Goal: Task Accomplishment & Management: Use online tool/utility

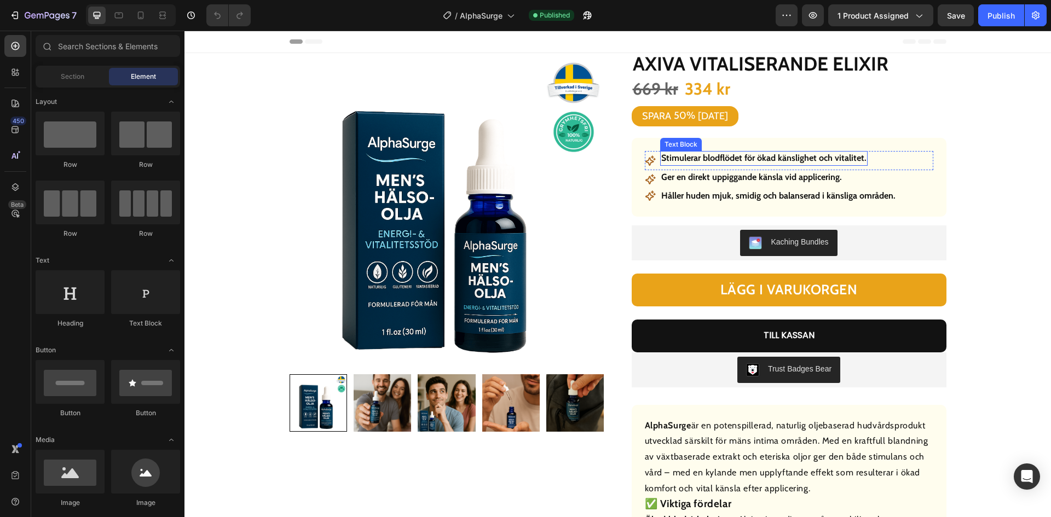
click at [779, 156] on strong "Stimulerar blodflödet för ökad känslighet och vitalitet." at bounding box center [763, 158] width 205 height 10
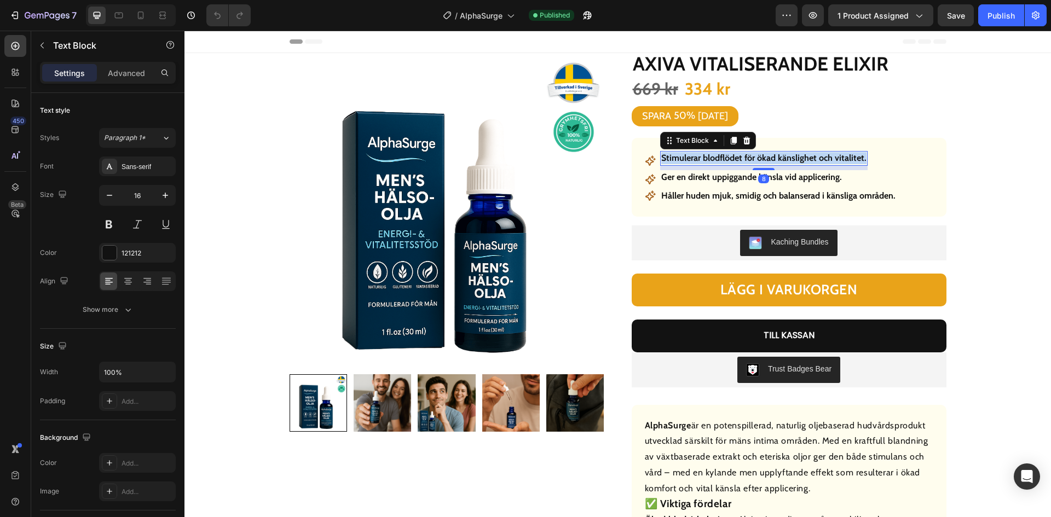
click at [779, 156] on strong "Stimulerar blodflödet för ökad känslighet och vitalitet." at bounding box center [763, 158] width 205 height 10
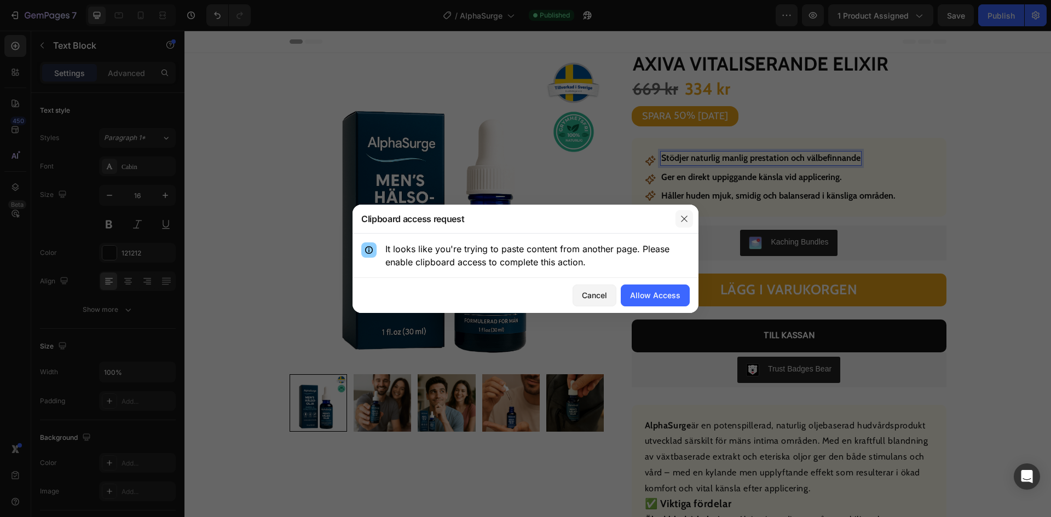
click at [680, 217] on icon "button" at bounding box center [684, 218] width 9 height 9
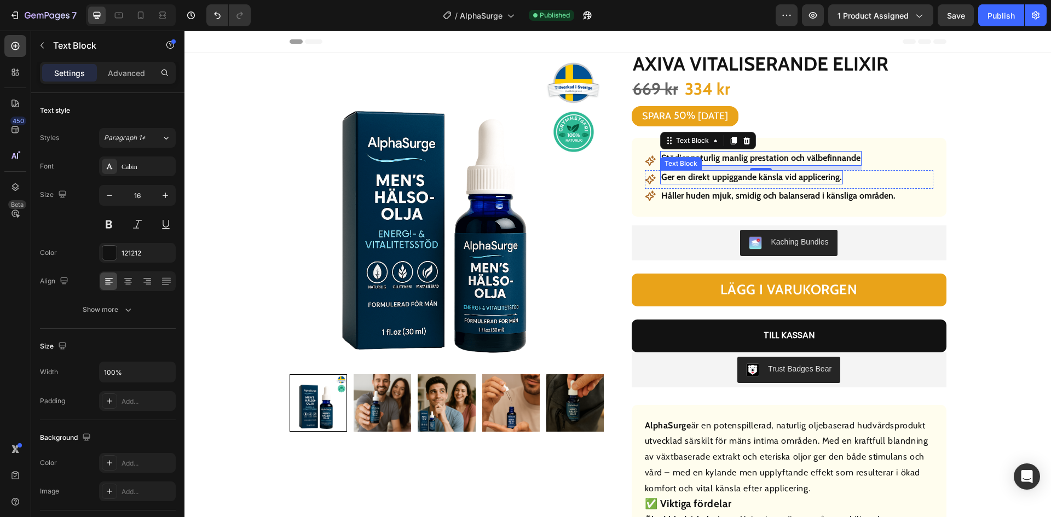
click at [741, 177] on strong "Ger en direkt uppiggande känsla vid applicering." at bounding box center [751, 177] width 181 height 10
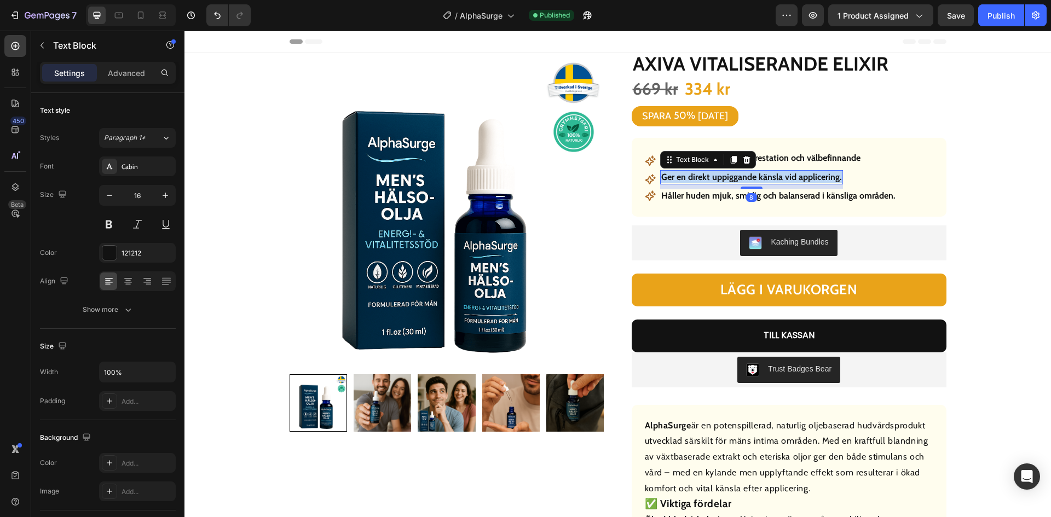
click at [741, 177] on strong "Ger en direkt uppiggande känsla vid applicering." at bounding box center [751, 177] width 181 height 10
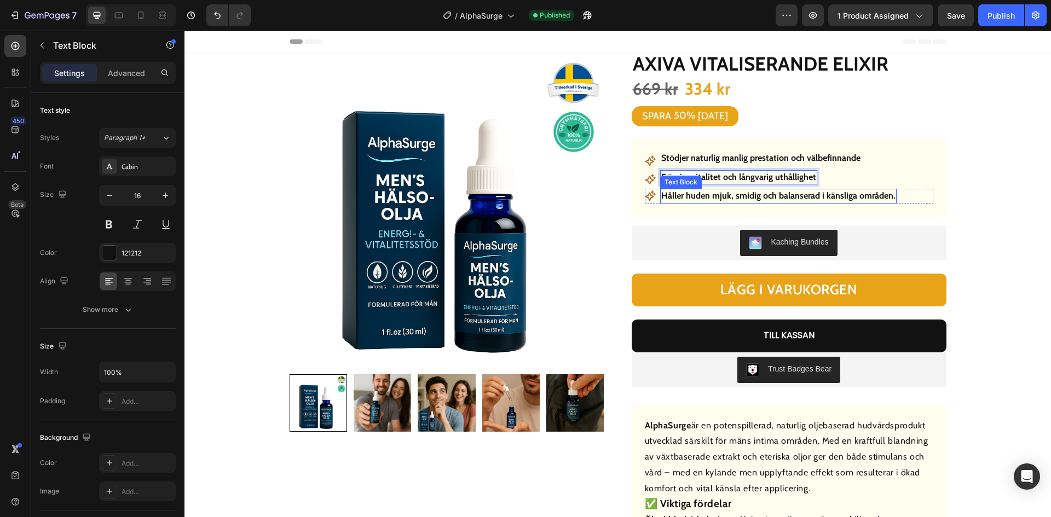
click at [823, 195] on strong "Håller huden mjuk, smidig och balanserad i känsliga områden." at bounding box center [778, 195] width 234 height 10
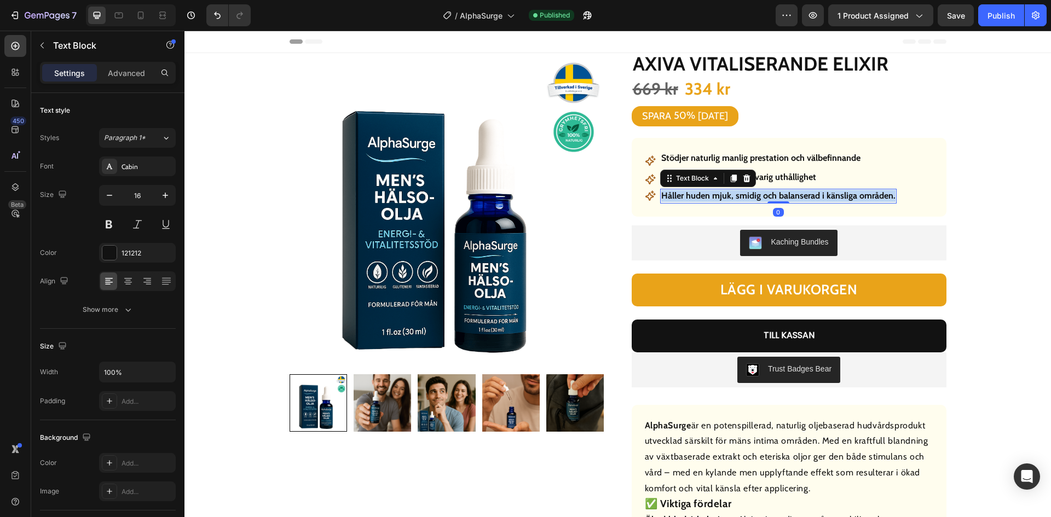
click at [823, 195] on strong "Håller huden mjuk, smidig och balanserad i känsliga områden." at bounding box center [778, 195] width 234 height 10
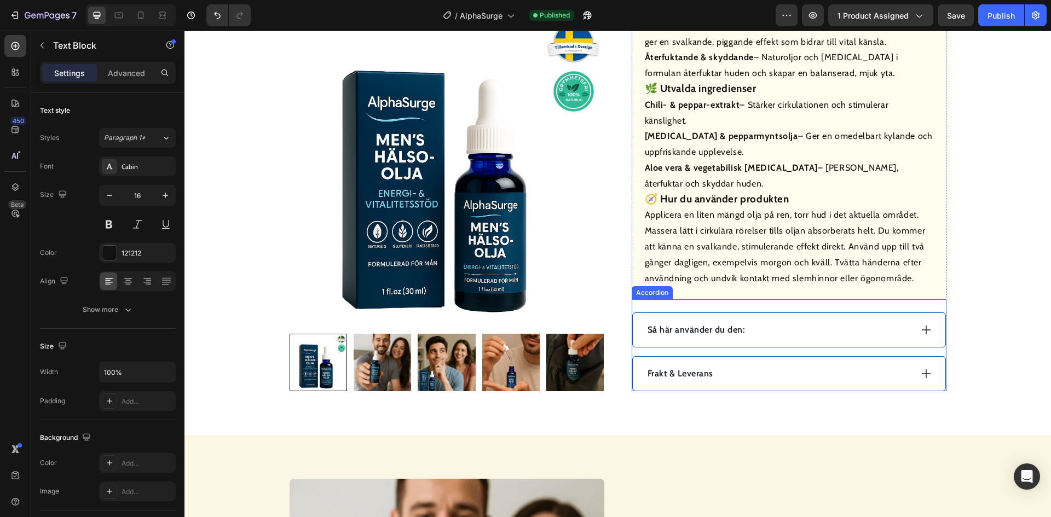
scroll to position [602, 0]
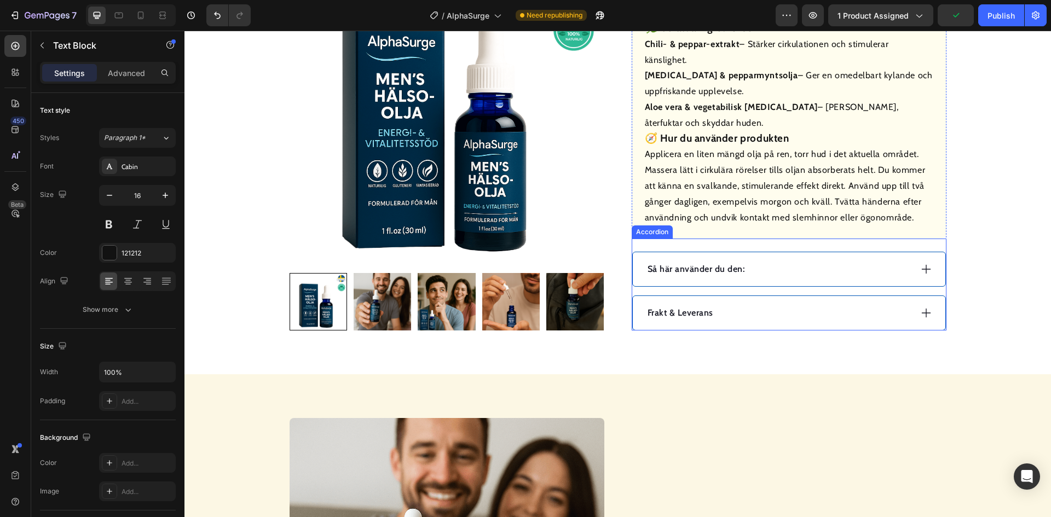
click at [678, 271] on p "Så här använder du den:" at bounding box center [695, 269] width 97 height 13
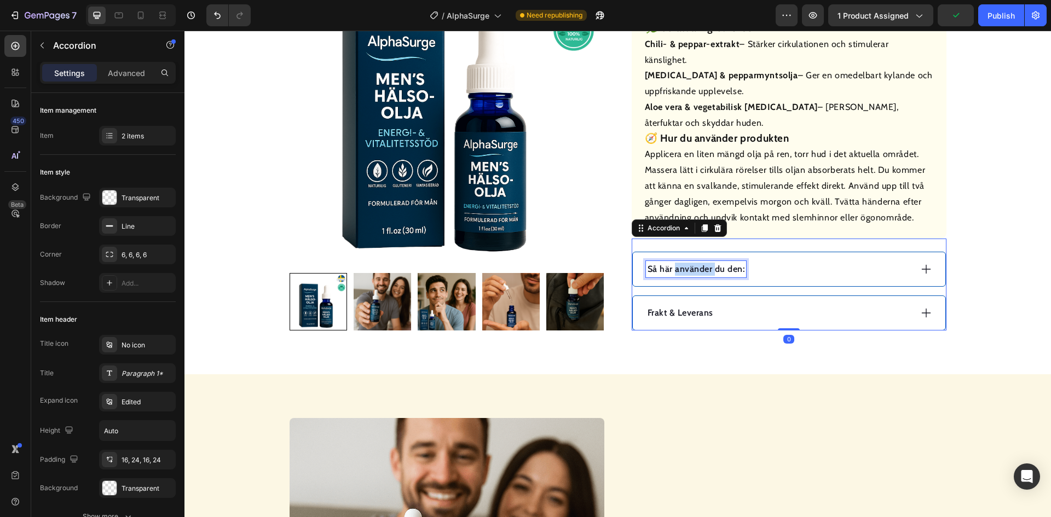
click at [678, 271] on p "Så här använder du den:" at bounding box center [695, 269] width 97 height 13
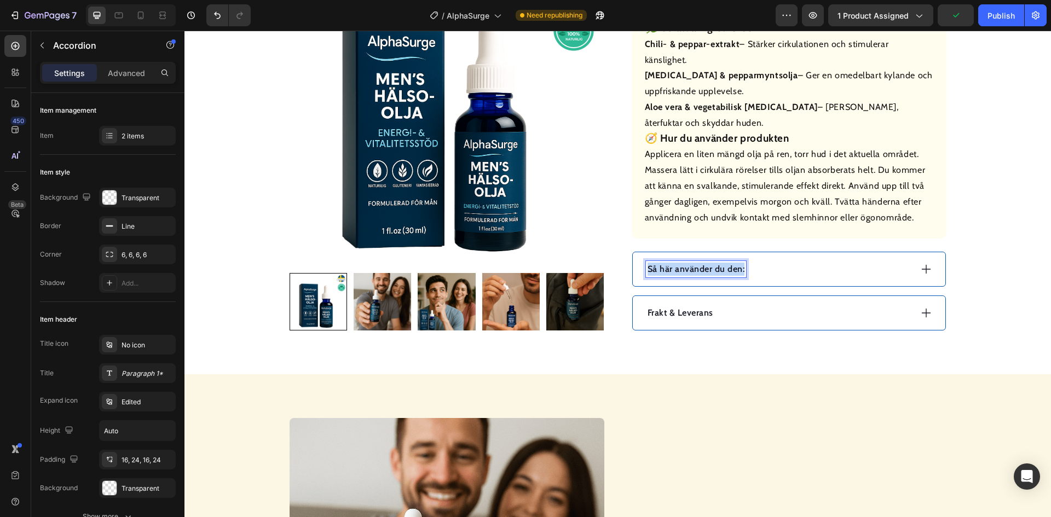
click at [678, 271] on p "Så här använder du den:" at bounding box center [695, 269] width 97 height 13
click at [764, 270] on div "Användning" at bounding box center [778, 269] width 265 height 16
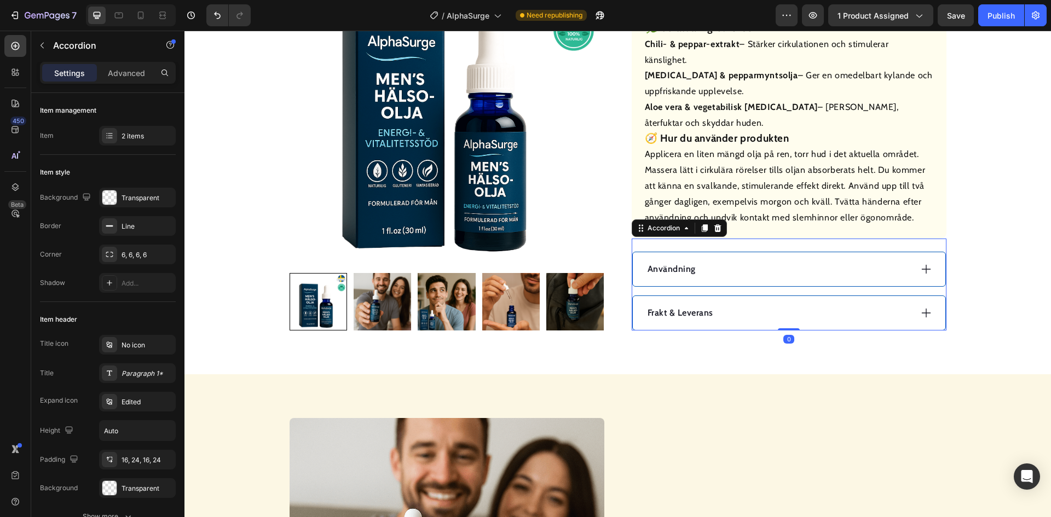
click at [764, 270] on div "Användning" at bounding box center [778, 269] width 265 height 16
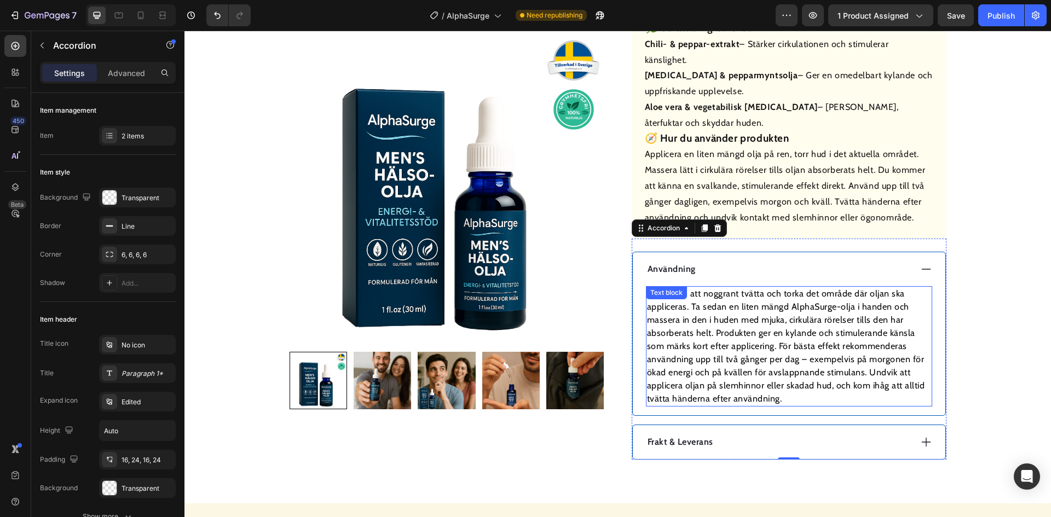
click at [753, 337] on p "Börja med att noggrant tvätta och torka det område där oljan ska appliceras. Ta…" at bounding box center [789, 346] width 284 height 118
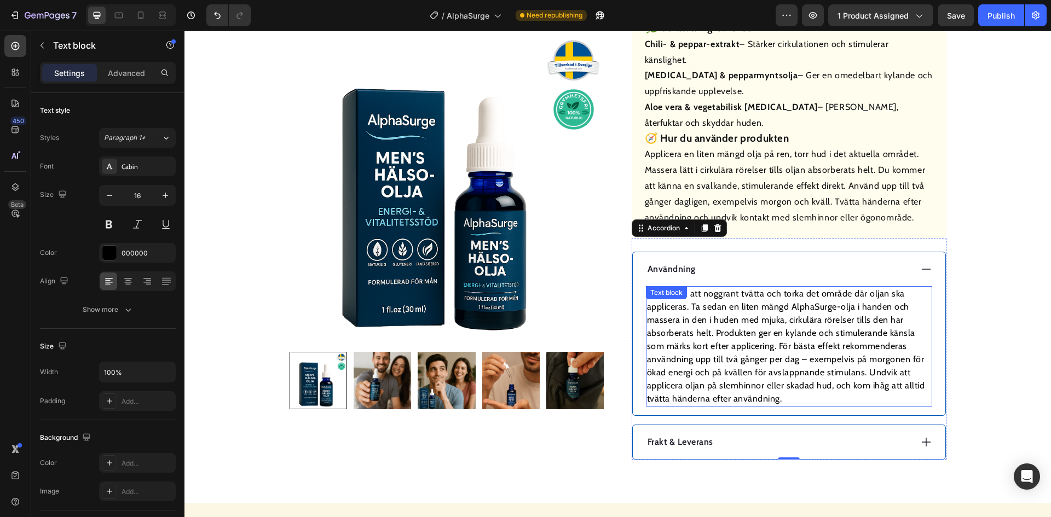
click at [753, 337] on p "Börja med att noggrant tvätta och torka det område där oljan ska appliceras. Ta…" at bounding box center [789, 346] width 284 height 118
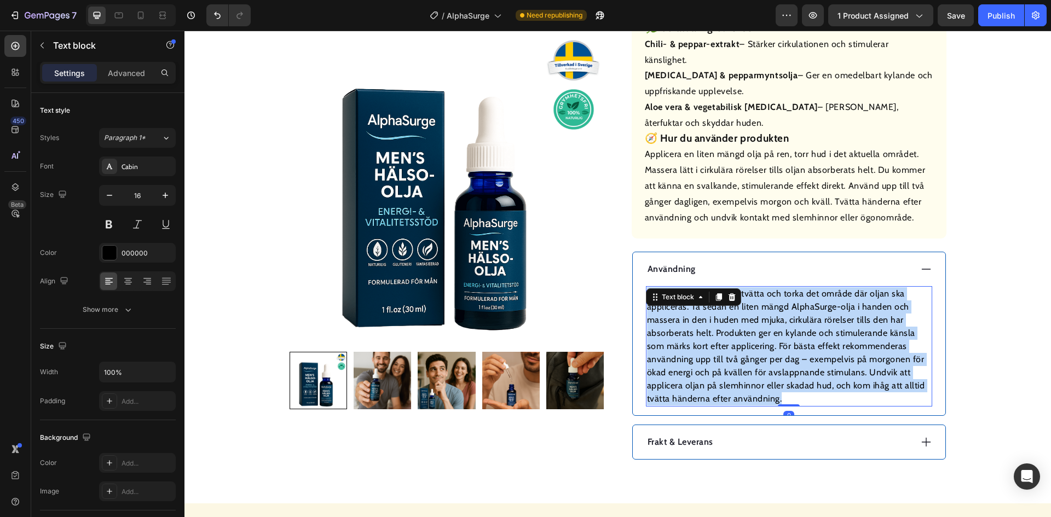
click at [753, 337] on p "Börja med att noggrant tvätta och torka det område där oljan ska appliceras. Ta…" at bounding box center [789, 346] width 284 height 118
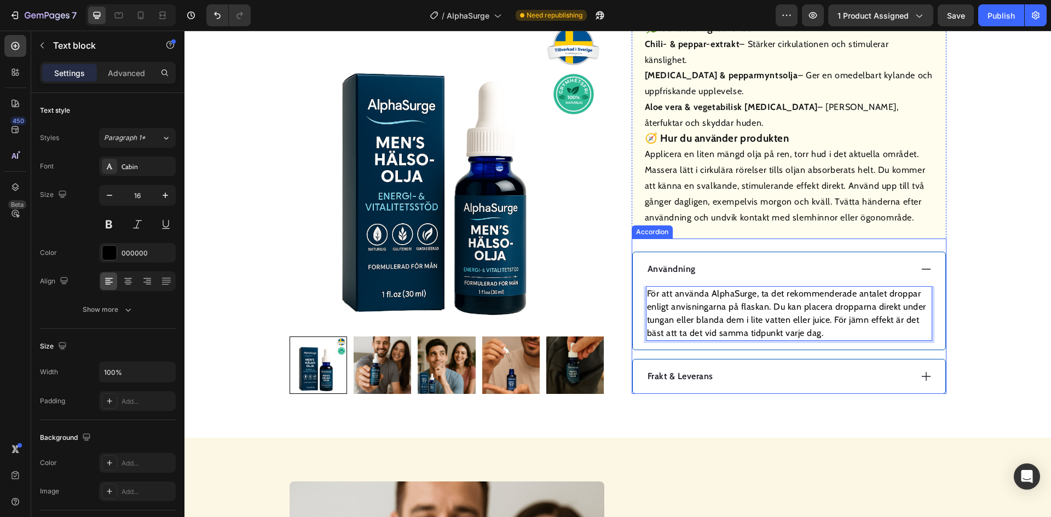
click at [741, 383] on div "Frakt & Leverans" at bounding box center [778, 376] width 265 height 16
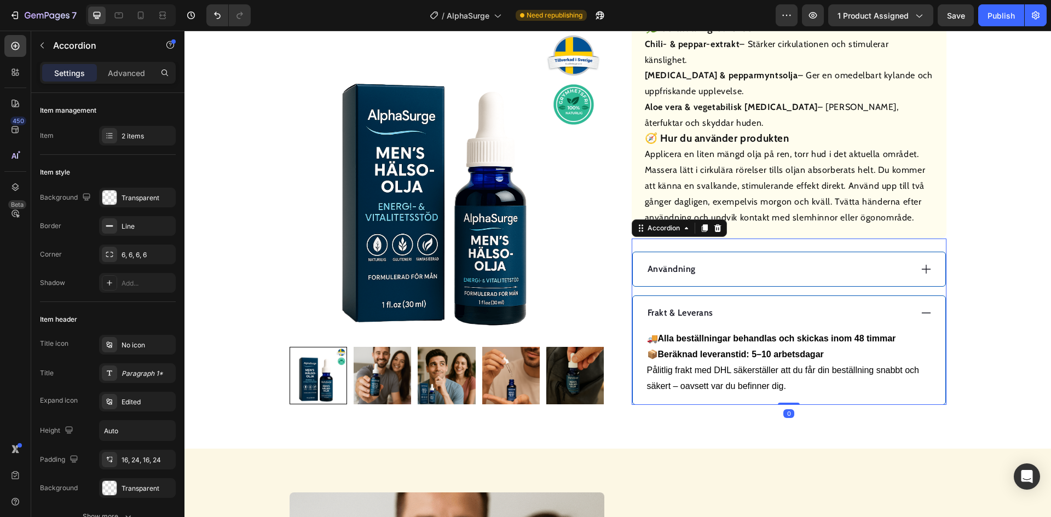
click at [751, 318] on div "Frakt & Leverans" at bounding box center [778, 313] width 265 height 16
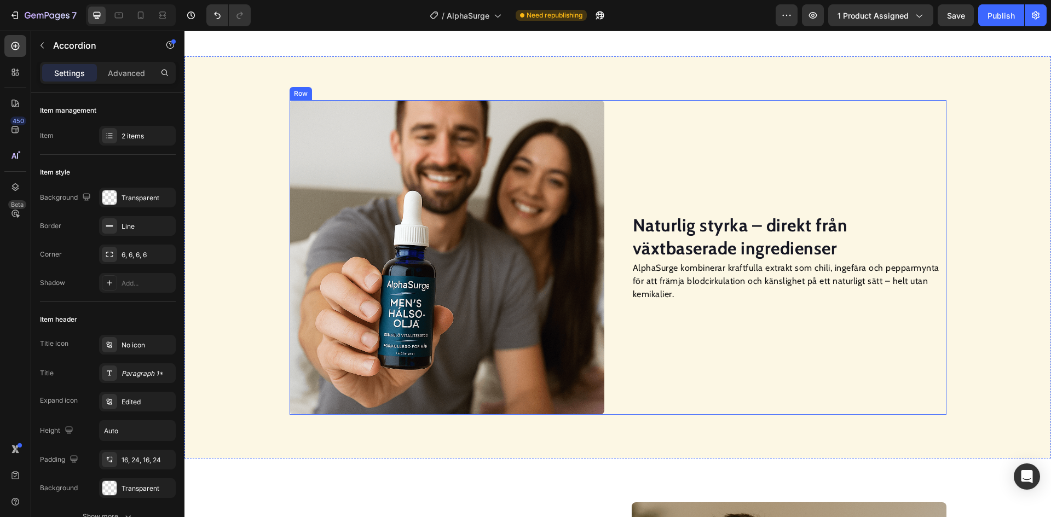
scroll to position [930, 0]
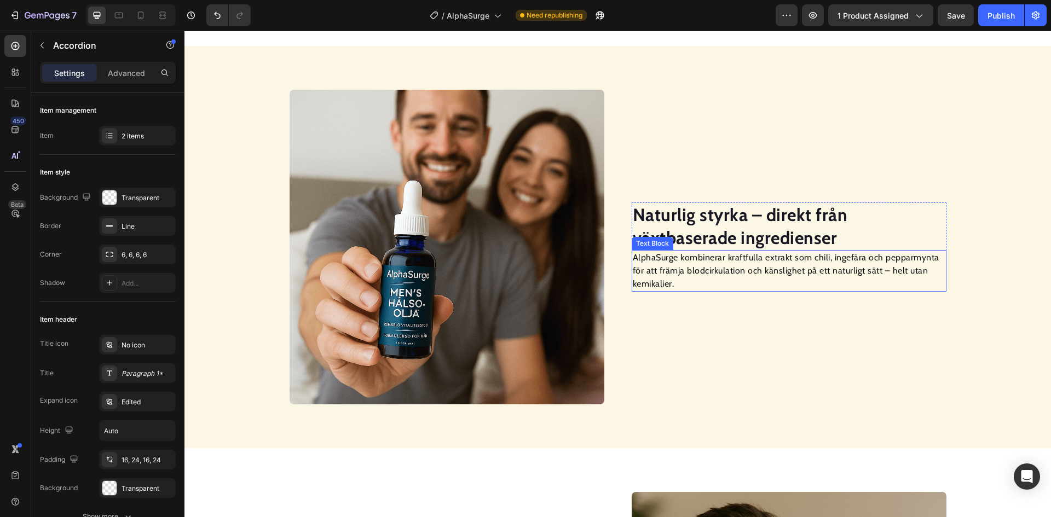
click at [717, 226] on h2 "Naturlig styrka – direkt från växtbaserade ingredienser" at bounding box center [788, 226] width 315 height 48
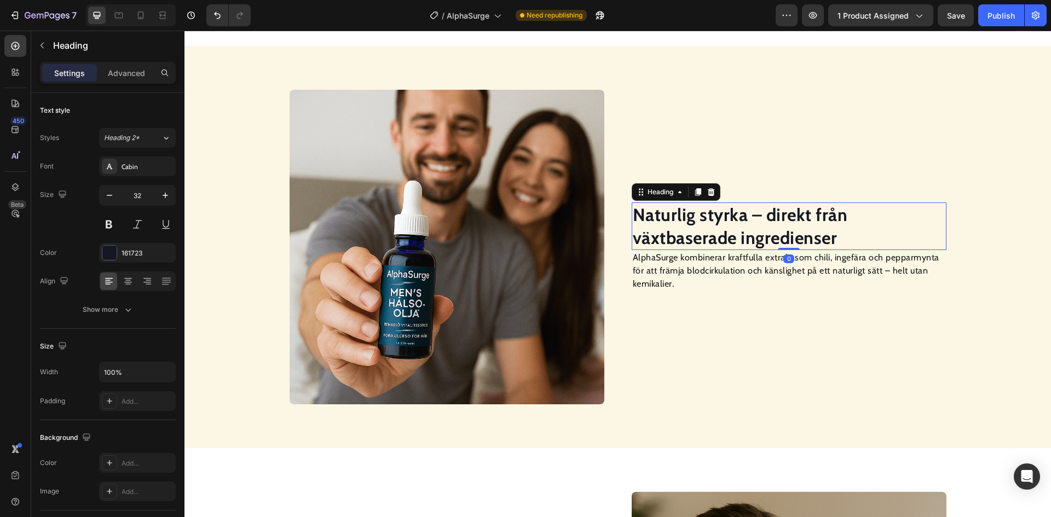
click at [717, 226] on h2 "Naturlig styrka – direkt från växtbaserade ingredienser" at bounding box center [788, 226] width 315 height 48
click at [717, 226] on p "Naturlig styrka – direkt från växtbaserade ingredienser" at bounding box center [788, 226] width 312 height 45
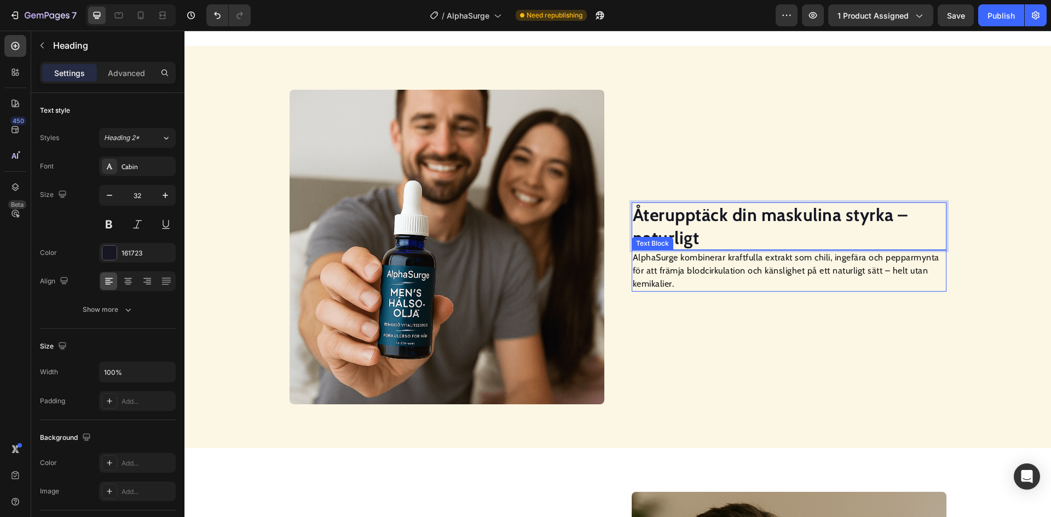
click at [790, 271] on p "AlphaSurge kombinerar kraftfulla extrakt som chili, ingefära och pepparmynta fö…" at bounding box center [788, 270] width 312 height 39
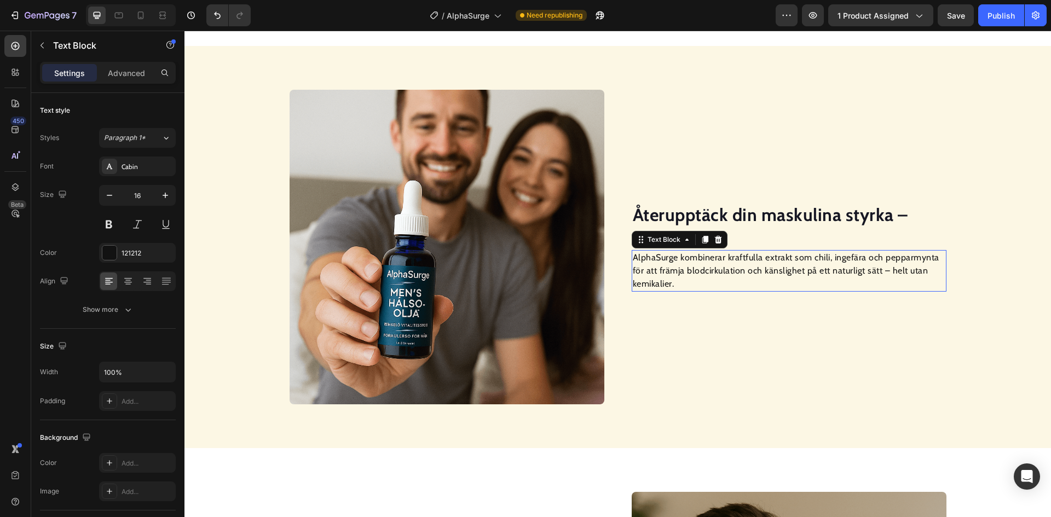
click at [790, 271] on p "AlphaSurge kombinerar kraftfulla extrakt som chili, ingefära och pepparmynta fö…" at bounding box center [788, 270] width 312 height 39
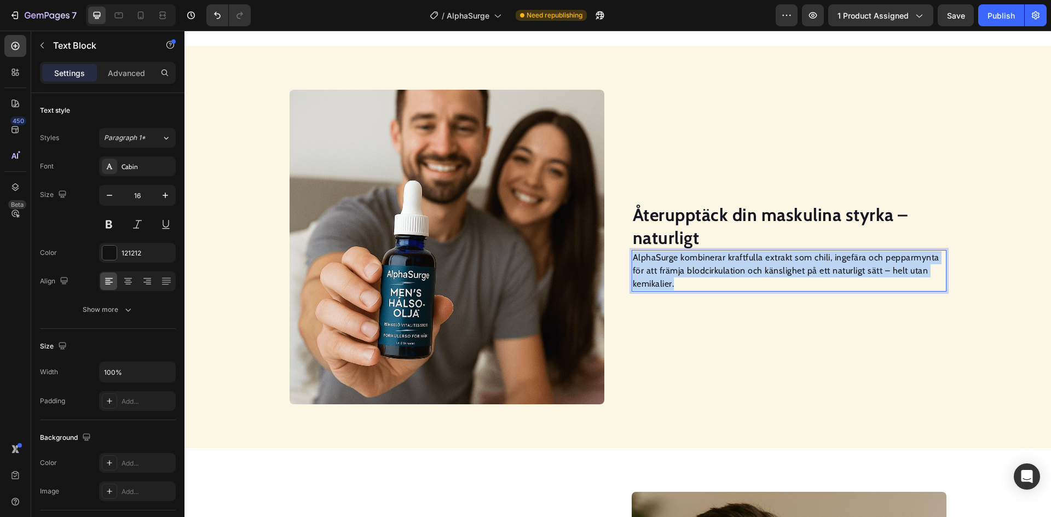
click at [790, 271] on p "AlphaSurge kombinerar kraftfulla extrakt som chili, ingefära och pepparmynta fö…" at bounding box center [788, 270] width 312 height 39
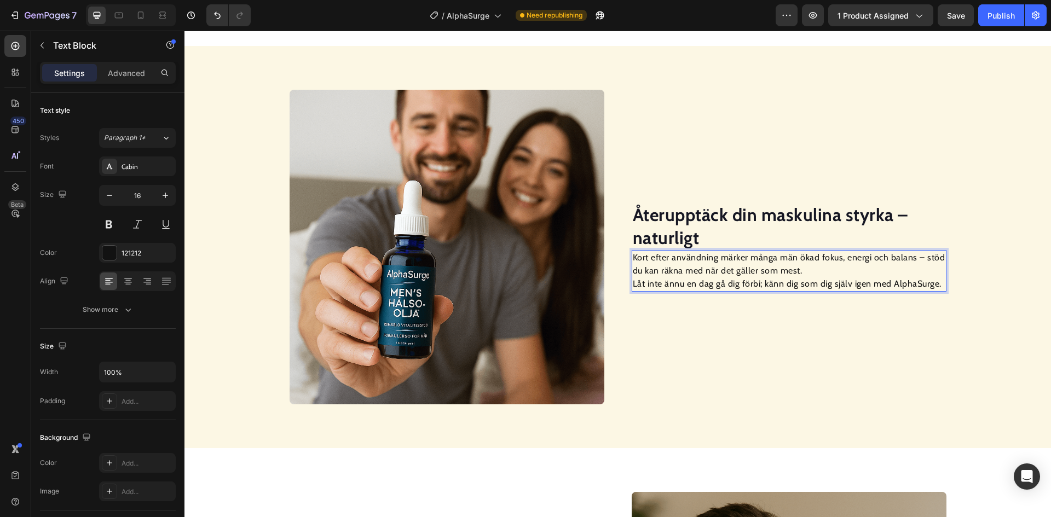
click at [632, 284] on p "Kort efter användning märker många män ökad fokus, energi och balans – stöd du …" at bounding box center [788, 270] width 312 height 39
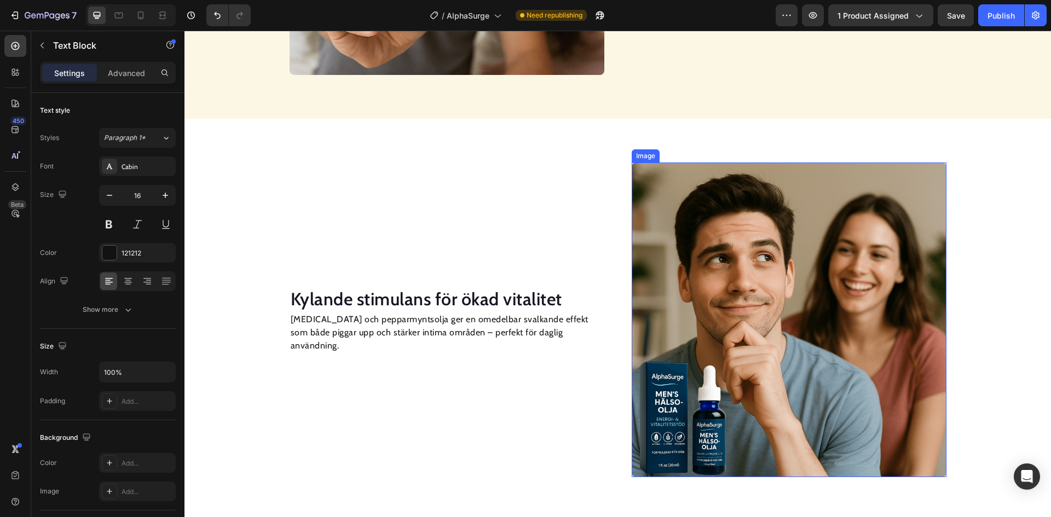
scroll to position [1313, 0]
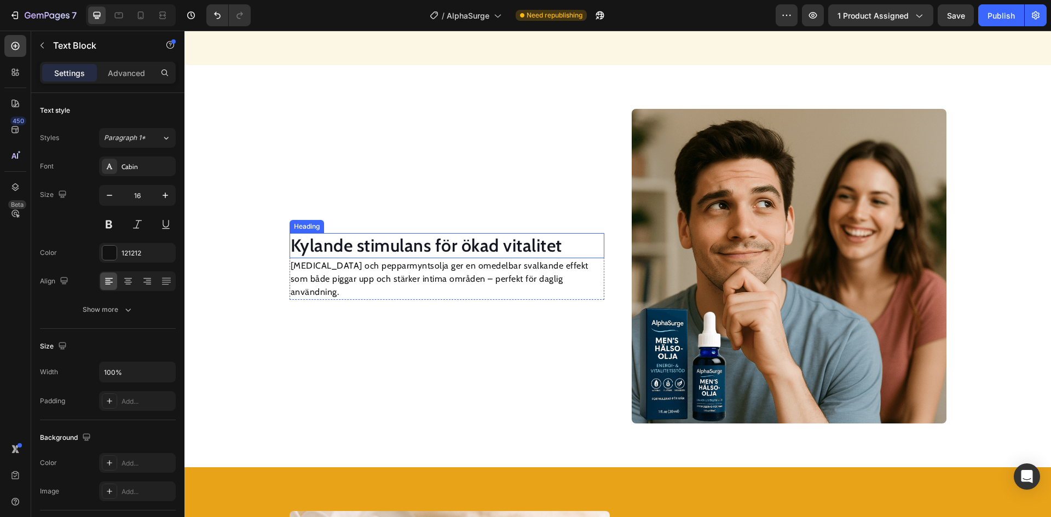
click at [378, 258] on h2 "Kylande stimulans för ökad vitalitet" at bounding box center [446, 245] width 315 height 25
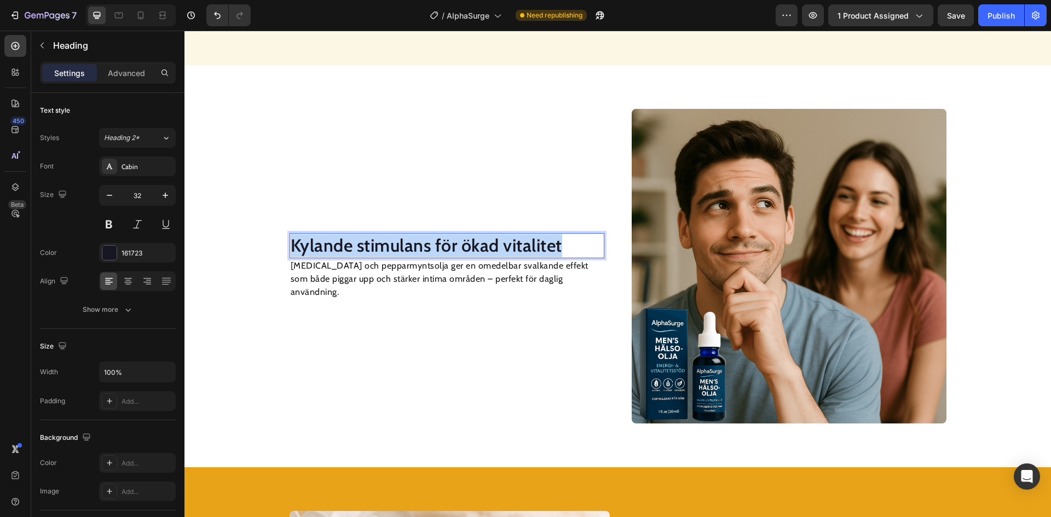
click at [378, 257] on p "Kylande stimulans för ökad vitalitet" at bounding box center [447, 245] width 312 height 23
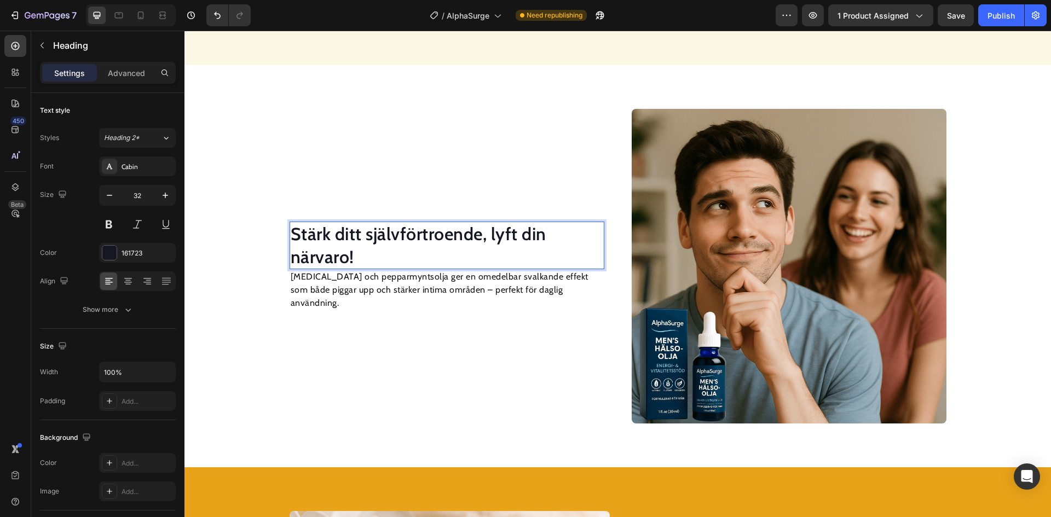
scroll to position [1302, 0]
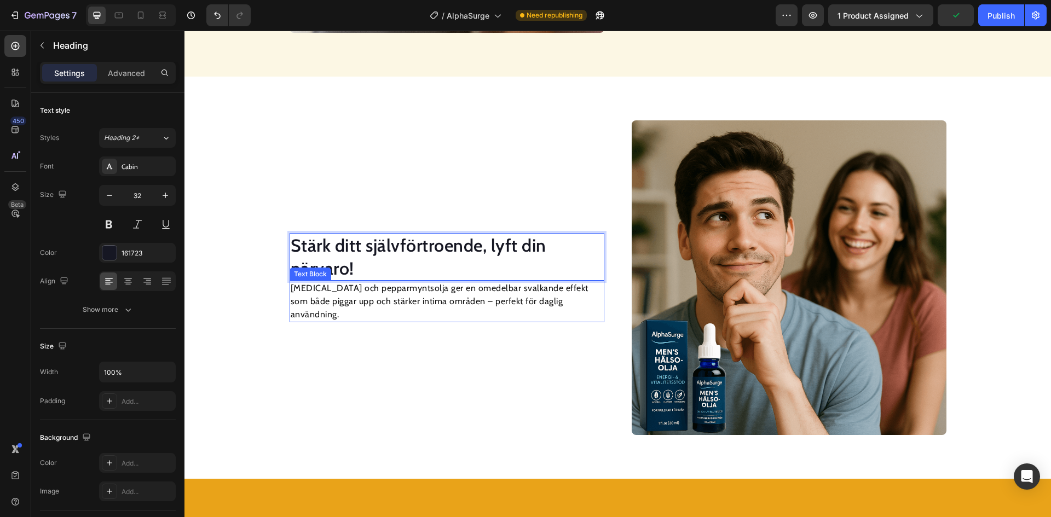
click at [452, 304] on p "[MEDICAL_DATA] och pepparmyntsolja ger en omedelbar svalkande effekt som både p…" at bounding box center [447, 301] width 312 height 39
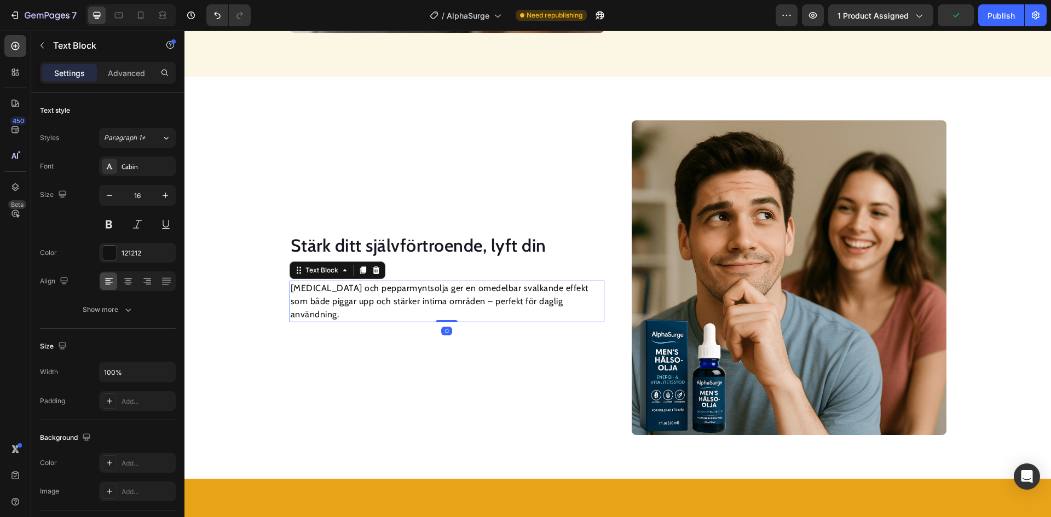
click at [452, 304] on p "[MEDICAL_DATA] och pepparmyntsolja ger en omedelbar svalkande effekt som både p…" at bounding box center [447, 301] width 312 height 39
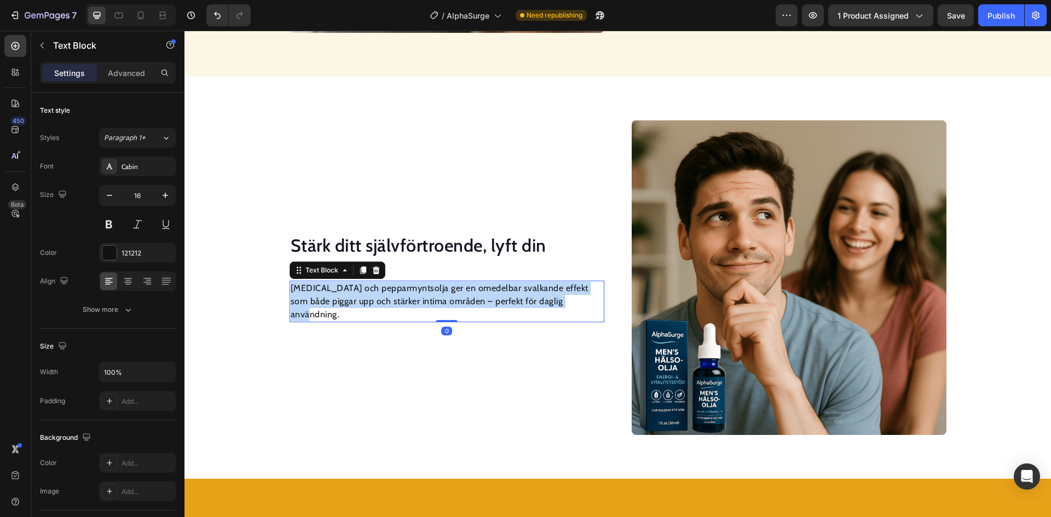
click at [452, 304] on p "[MEDICAL_DATA] och pepparmyntsolja ger en omedelbar svalkande effekt som både p…" at bounding box center [447, 301] width 312 height 39
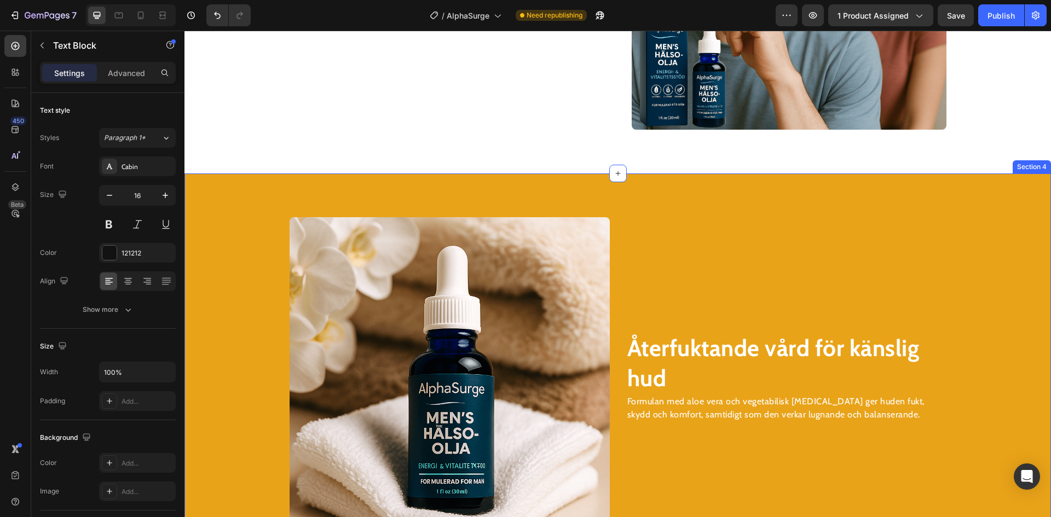
scroll to position [1623, 0]
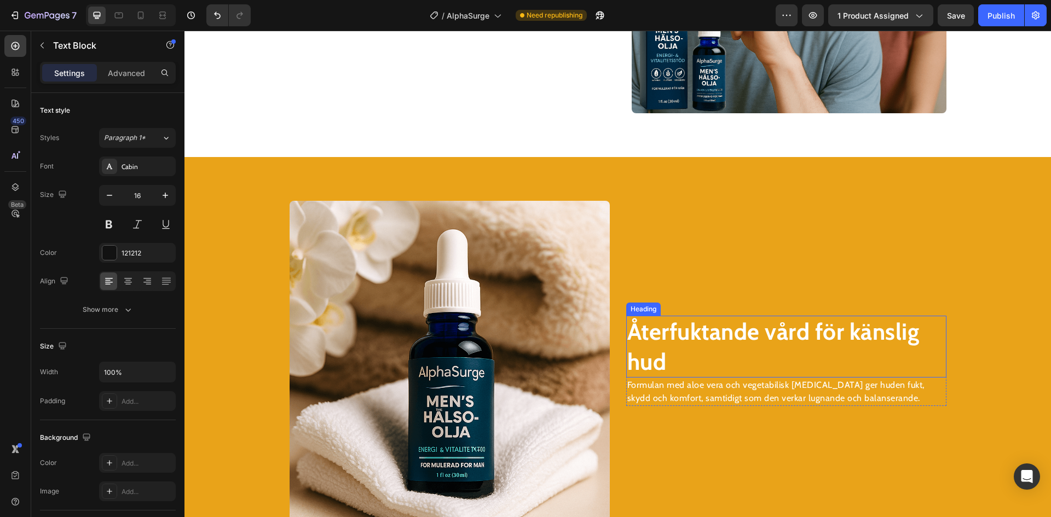
click at [669, 335] on strong "Återfuktande vård för känslig hud" at bounding box center [773, 346] width 292 height 59
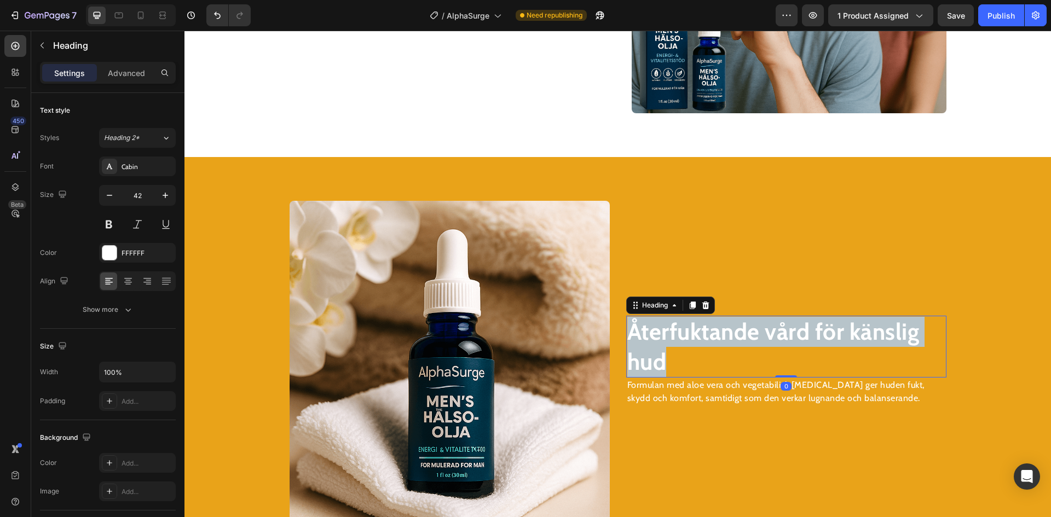
click at [669, 335] on strong "Återfuktande vård för känslig hud" at bounding box center [773, 346] width 292 height 59
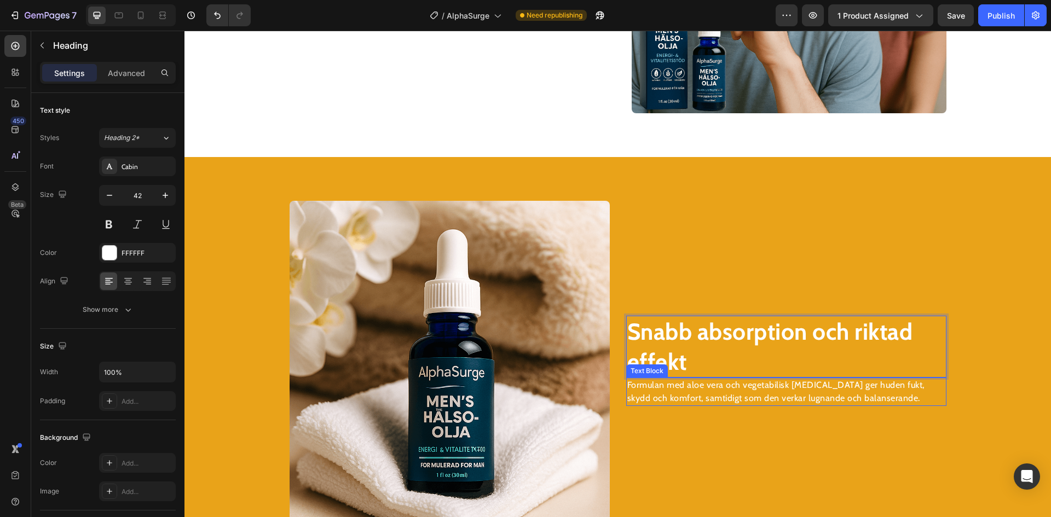
click at [813, 387] on p "Formulan med aloe vera och vegetabilisk [MEDICAL_DATA] ger huden fukt, skydd oc…" at bounding box center [786, 392] width 318 height 26
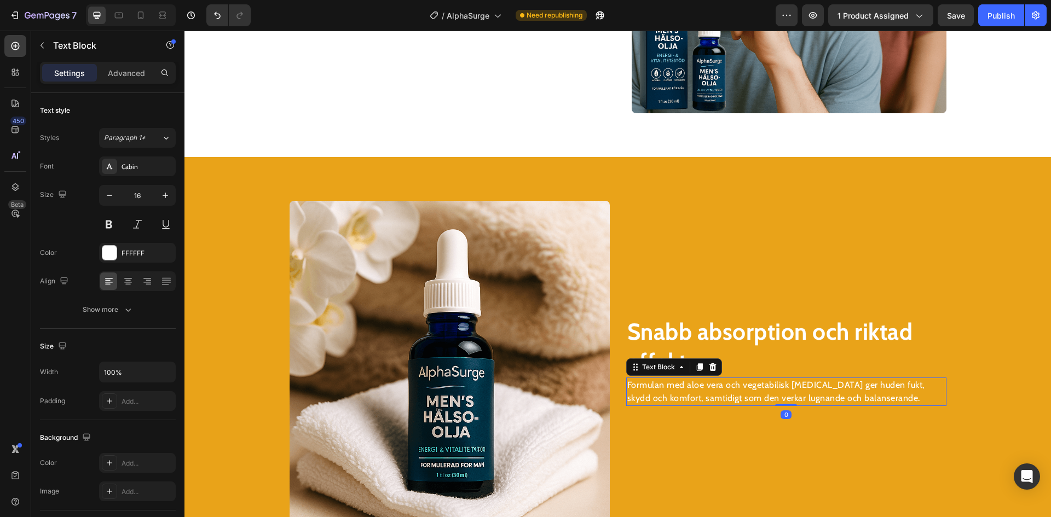
click at [813, 387] on p "Formulan med aloe vera och vegetabilisk [MEDICAL_DATA] ger huden fukt, skydd oc…" at bounding box center [786, 392] width 318 height 26
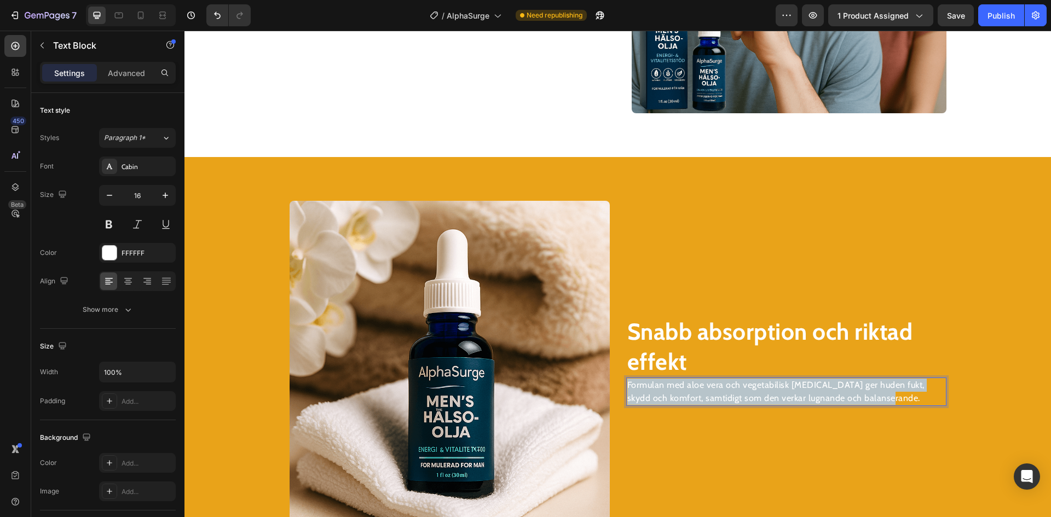
click at [813, 387] on p "Formulan med aloe vera och vegetabilisk [MEDICAL_DATA] ger huden fukt, skydd oc…" at bounding box center [786, 392] width 318 height 26
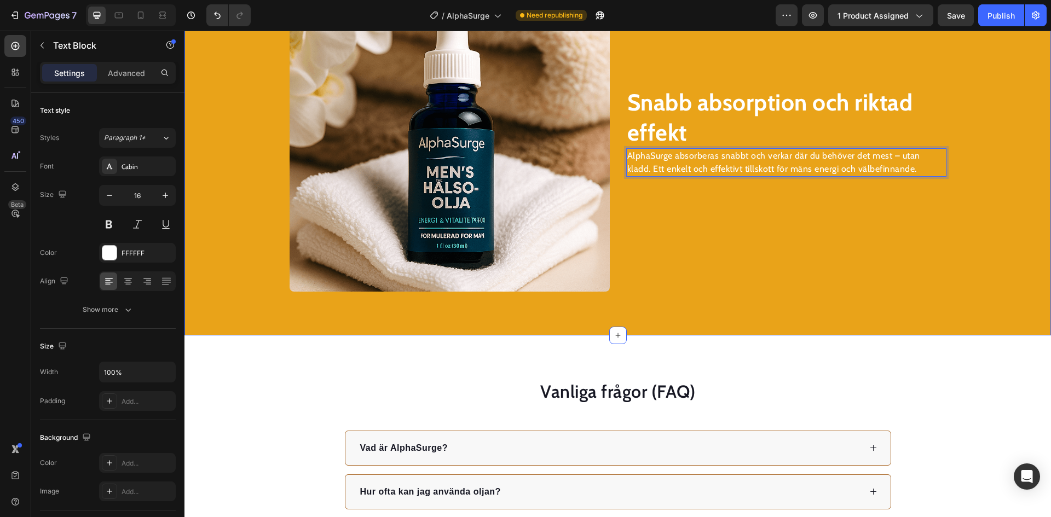
scroll to position [1952, 0]
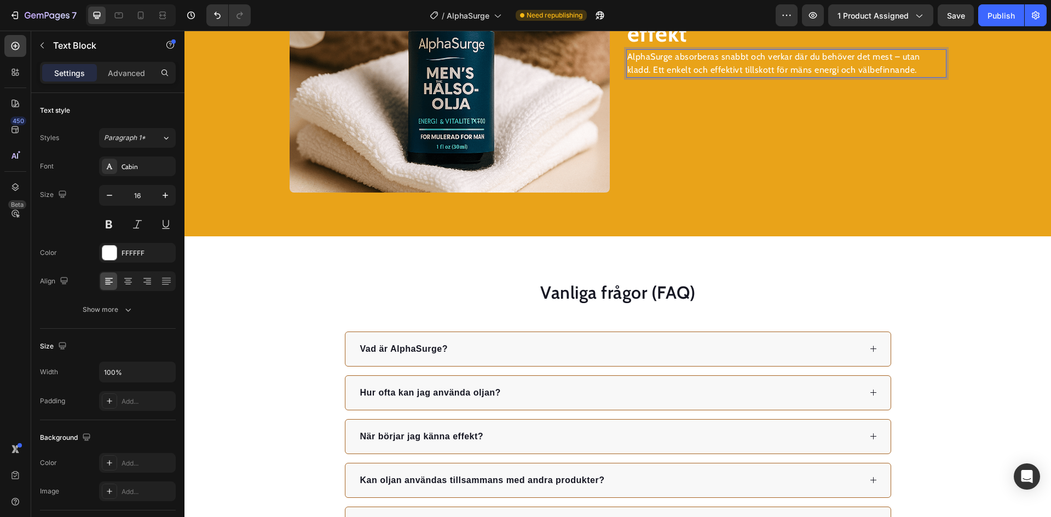
click at [695, 59] on p "AlphaSurge absorberas snabbt och verkar där du behöver det mest – utan kladd. E…" at bounding box center [786, 63] width 318 height 26
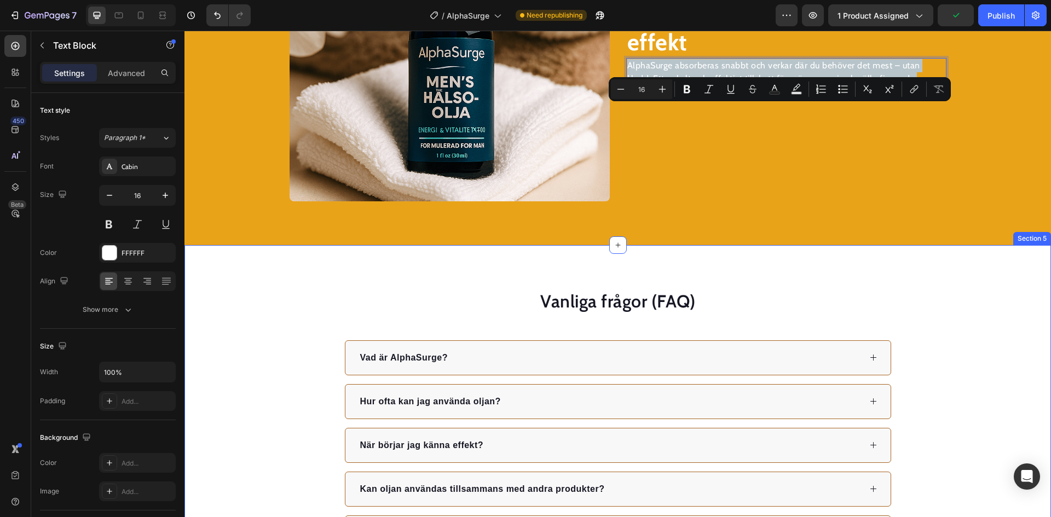
scroll to position [2006, 0]
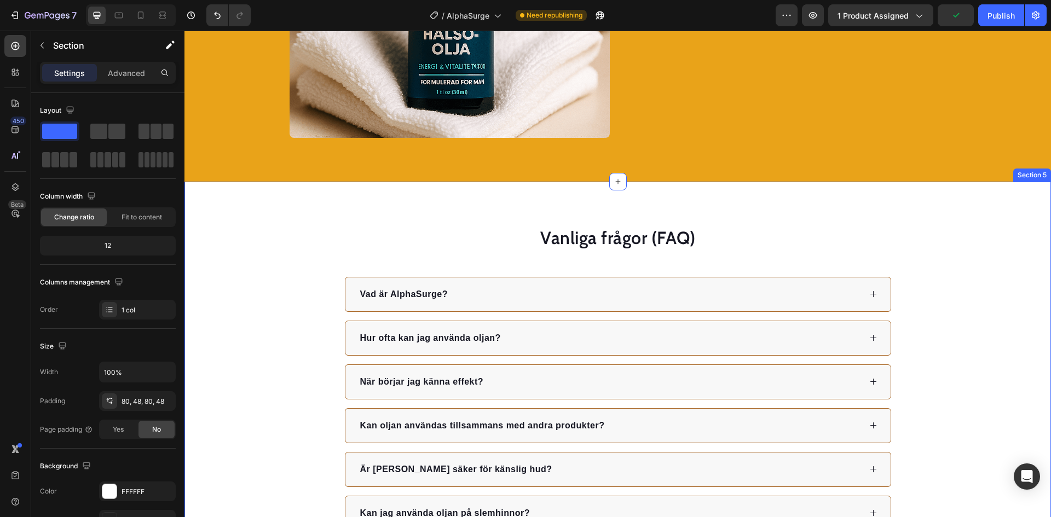
click at [809, 214] on div "Vanliga frågor (FAQ) Heading Vad är AlphaSurge? Hur ofta kan jag använda oljan?…" at bounding box center [617, 400] width 866 height 437
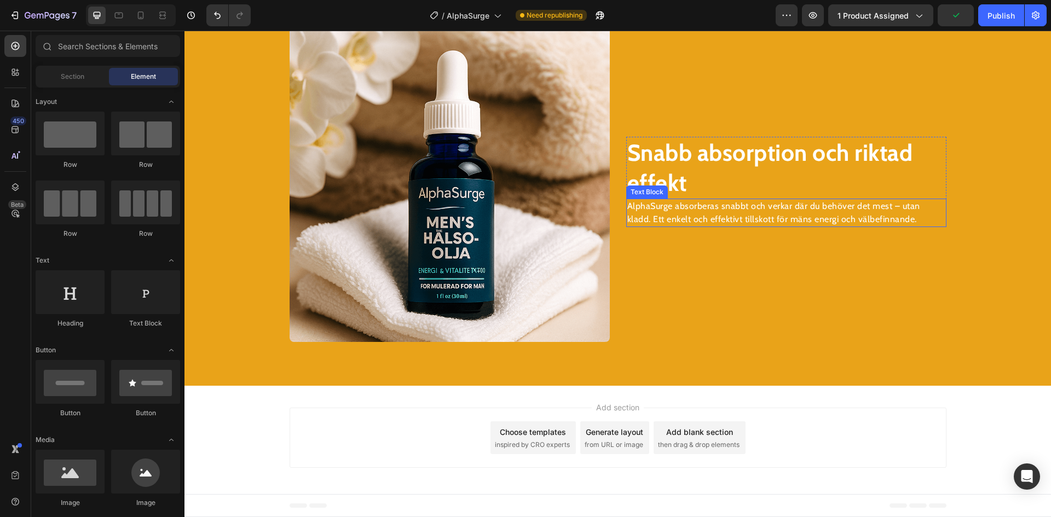
scroll to position [1802, 0]
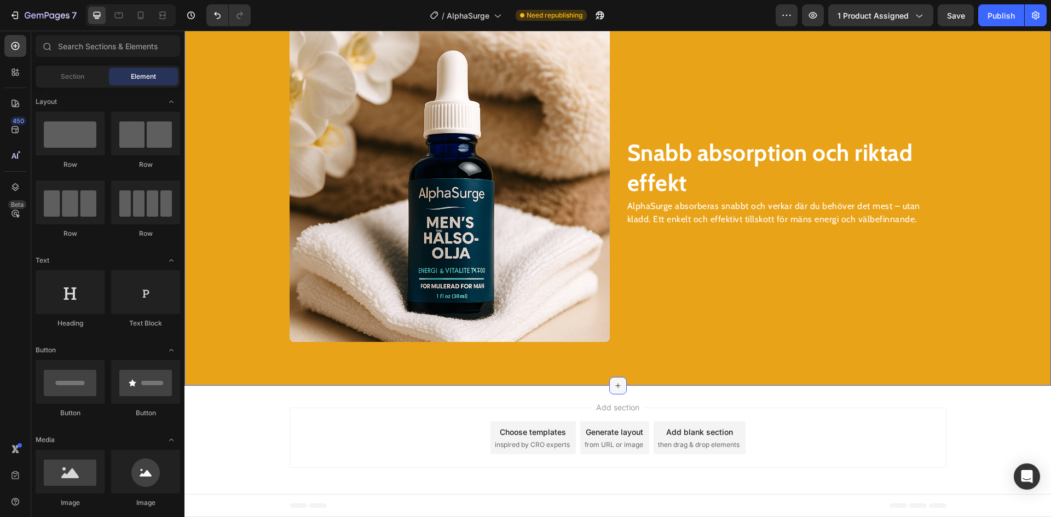
click at [609, 382] on div at bounding box center [618, 386] width 18 height 18
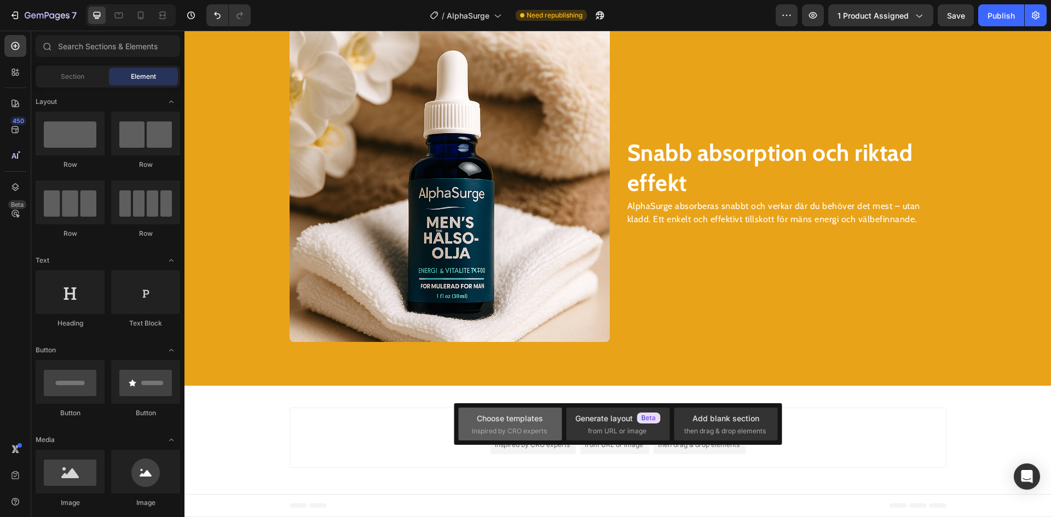
click at [517, 417] on div "Choose templates" at bounding box center [510, 418] width 66 height 11
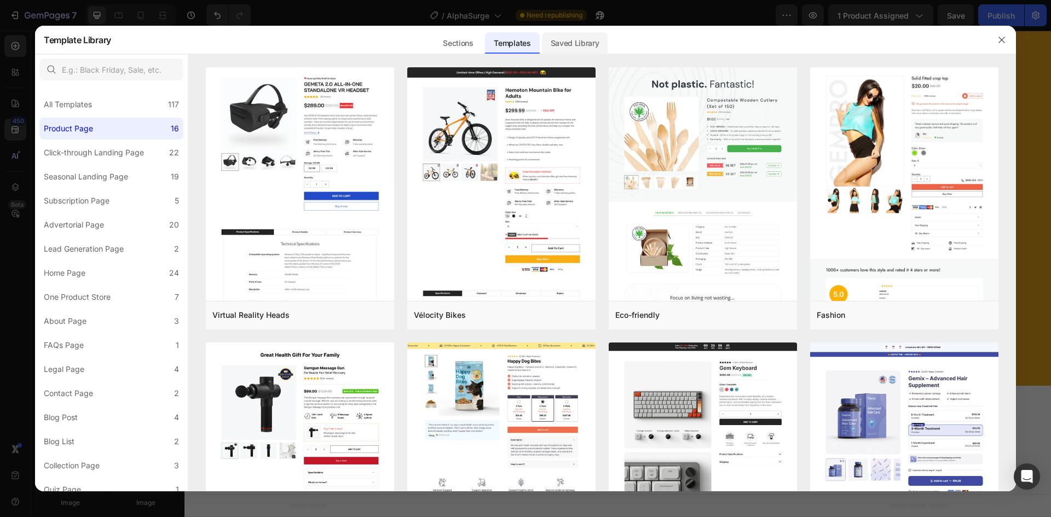
click at [578, 42] on div "Saved Library" at bounding box center [575, 43] width 66 height 22
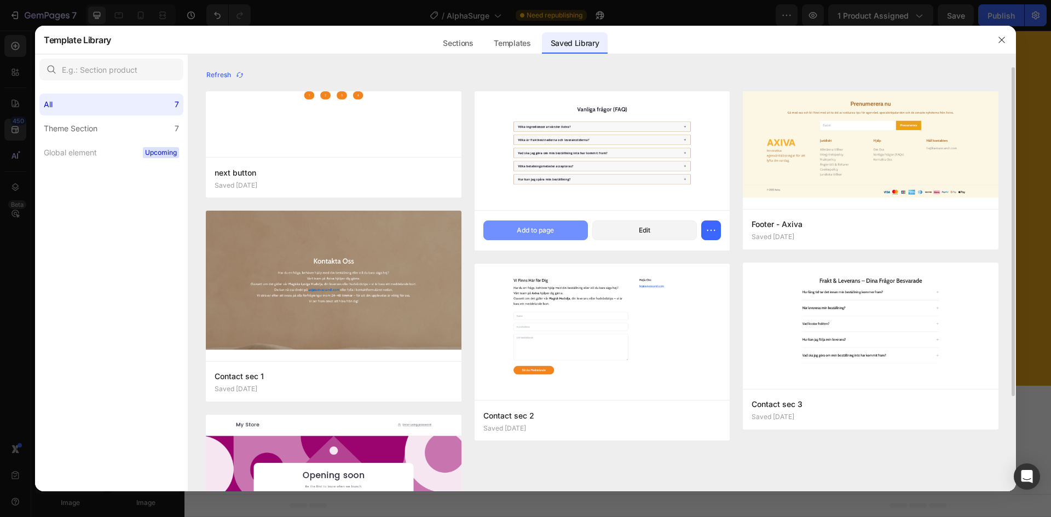
click at [531, 225] on div "Add to page" at bounding box center [535, 230] width 37 height 10
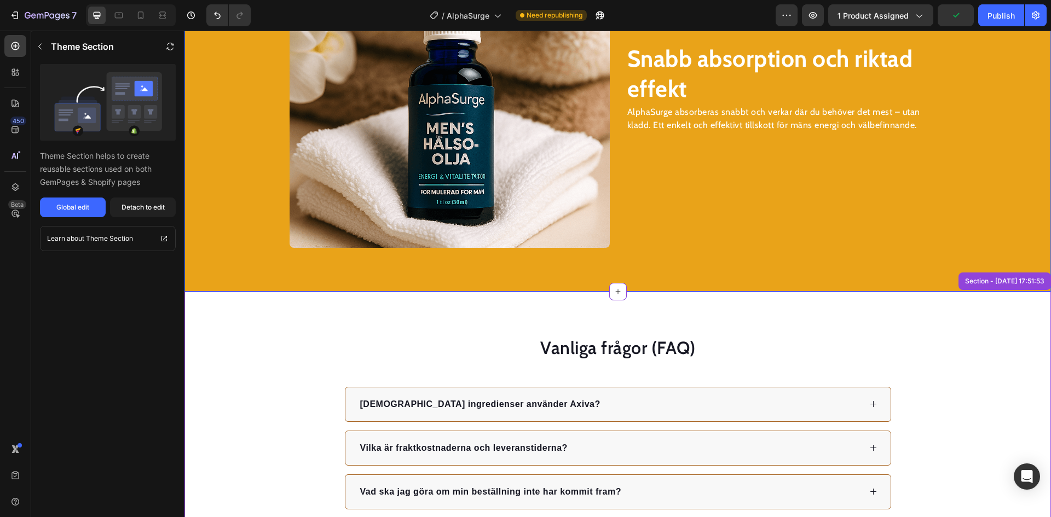
scroll to position [1878, 0]
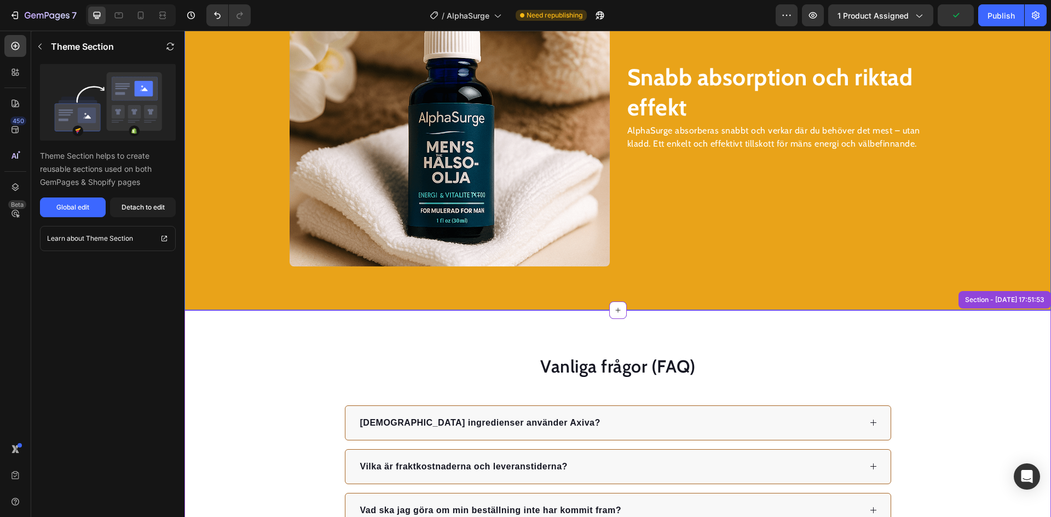
click at [432, 171] on img at bounding box center [449, 106] width 320 height 320
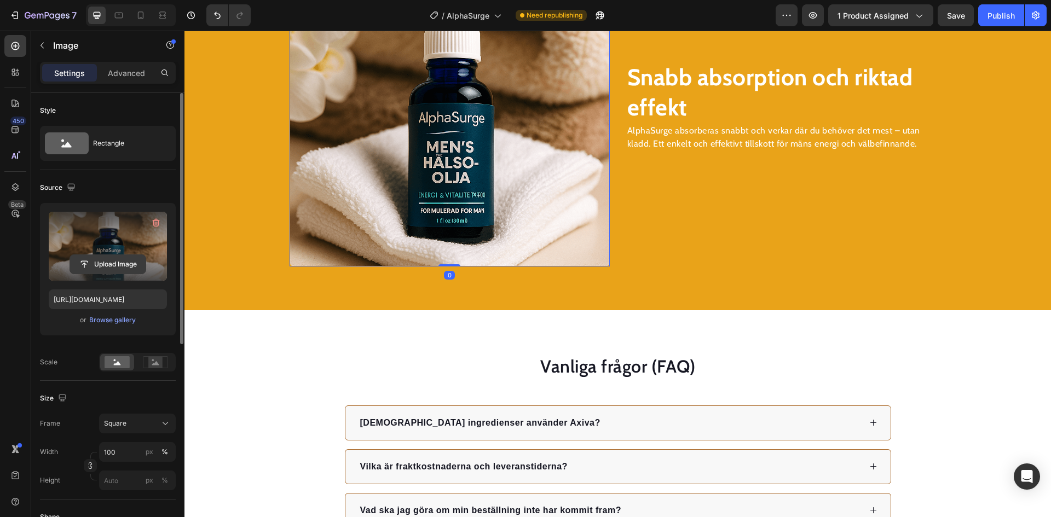
click at [100, 271] on input "file" at bounding box center [108, 264] width 76 height 19
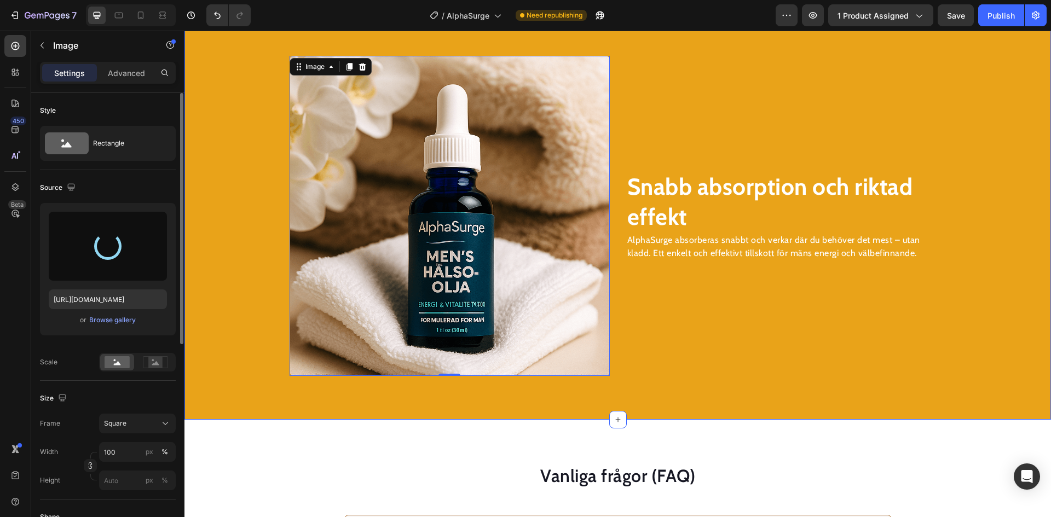
type input "[URL][DOMAIN_NAME]"
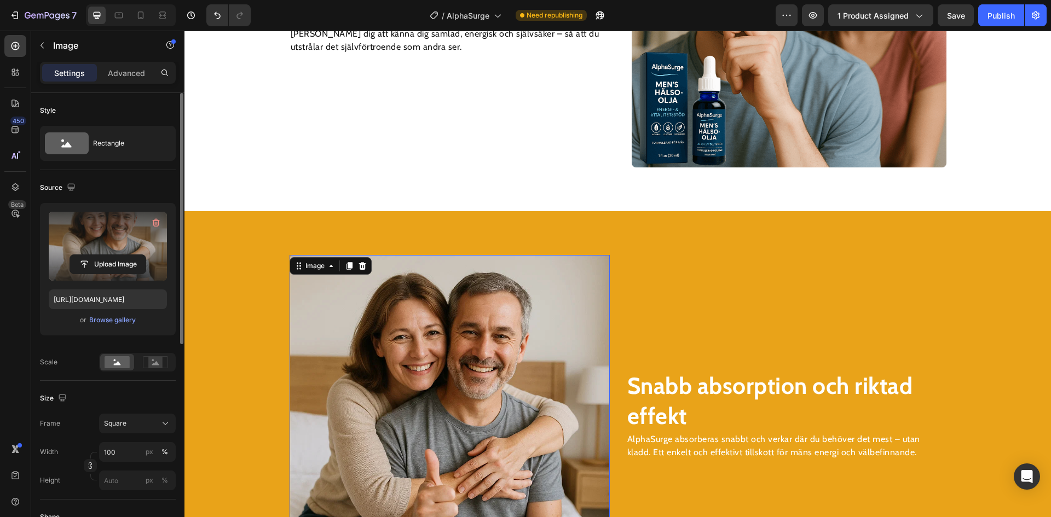
scroll to position [1550, 0]
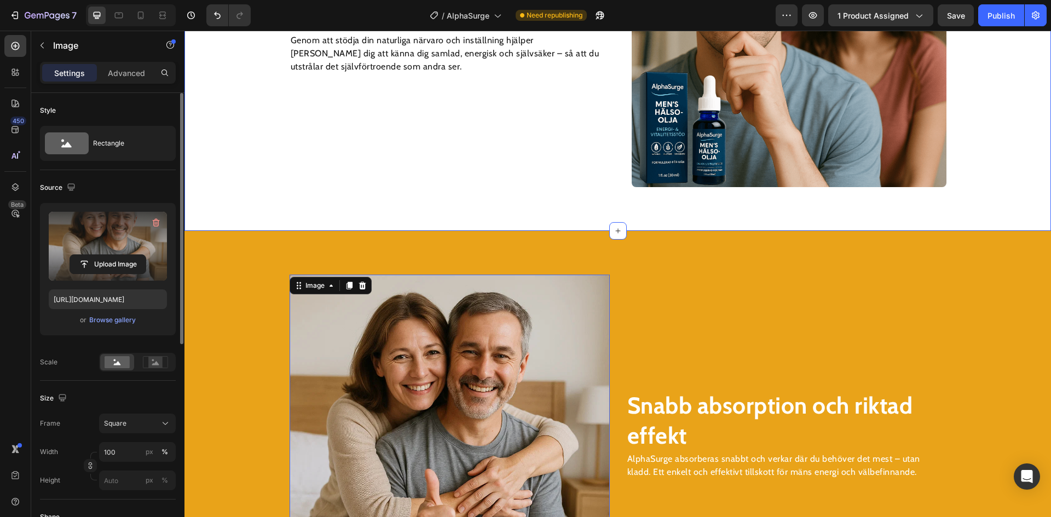
click at [687, 188] on div "Stärk ditt självförtroende, lyft din närvaro! Heading Genom att stödja din natu…" at bounding box center [617, 30] width 866 height 402
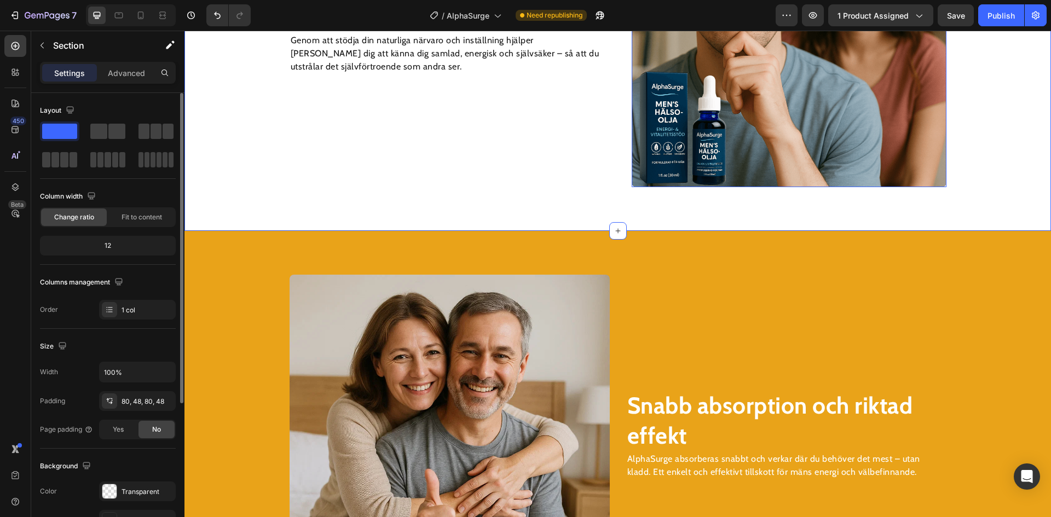
click at [683, 164] on img at bounding box center [788, 30] width 315 height 315
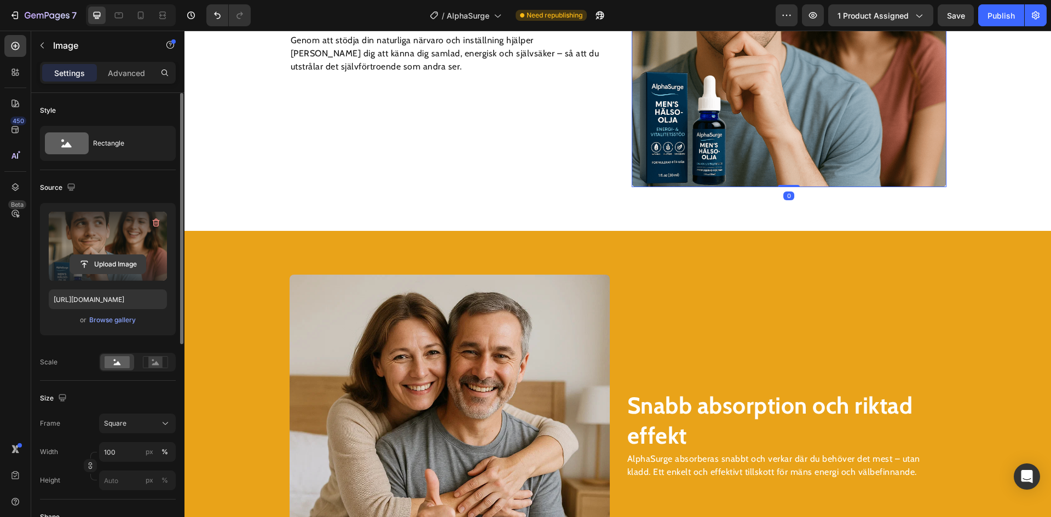
click at [114, 266] on input "file" at bounding box center [108, 264] width 76 height 19
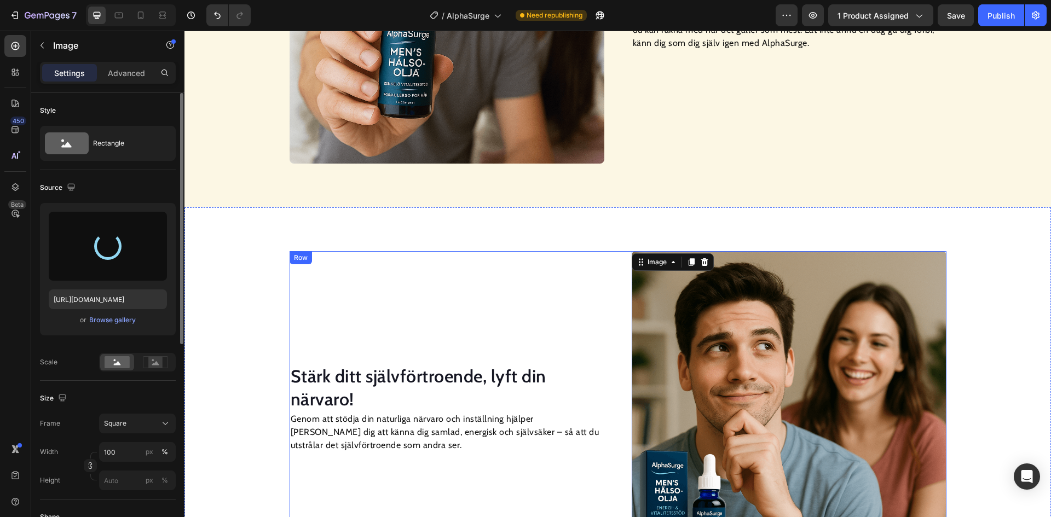
scroll to position [1112, 0]
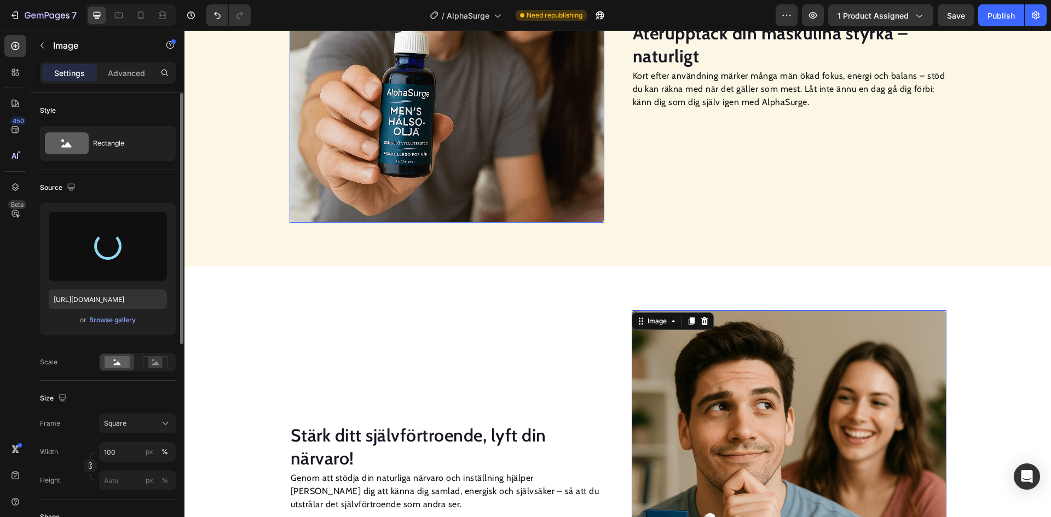
type input "[URL][DOMAIN_NAME]"
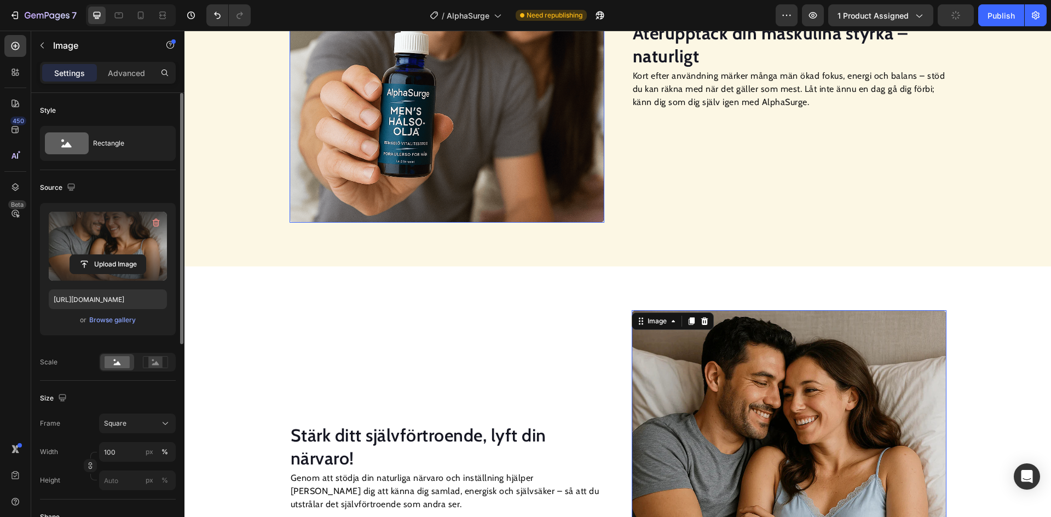
click at [438, 170] on img at bounding box center [446, 65] width 315 height 315
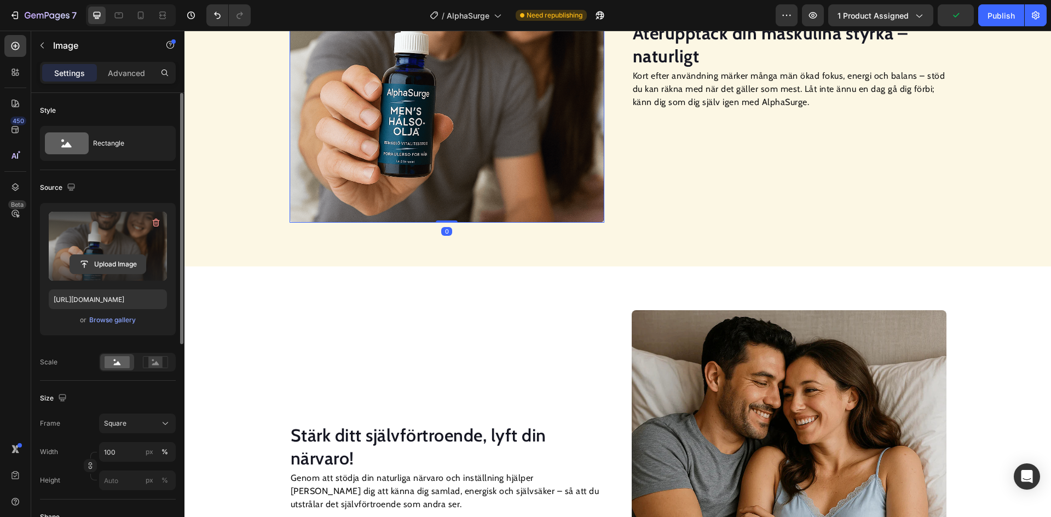
click at [118, 269] on input "file" at bounding box center [108, 264] width 76 height 19
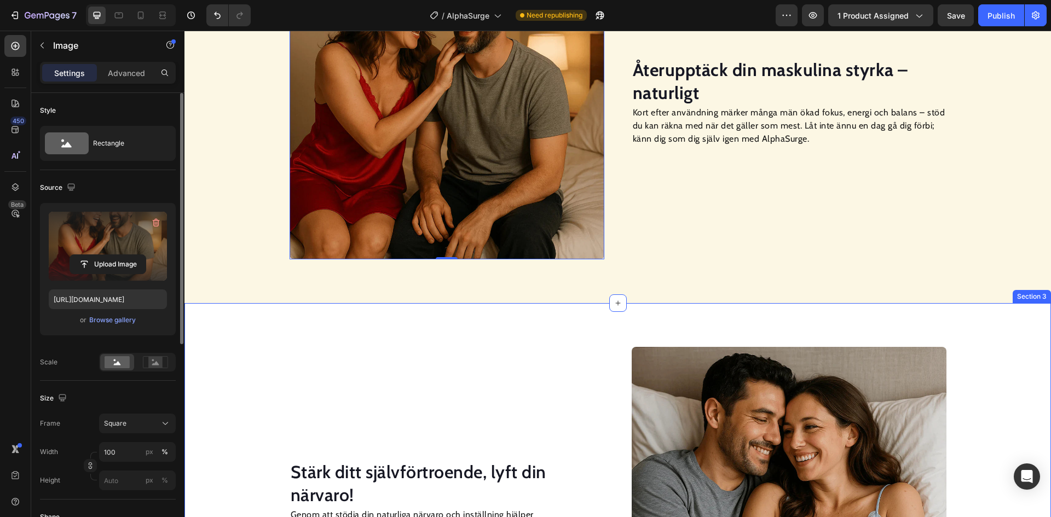
scroll to position [1057, 0]
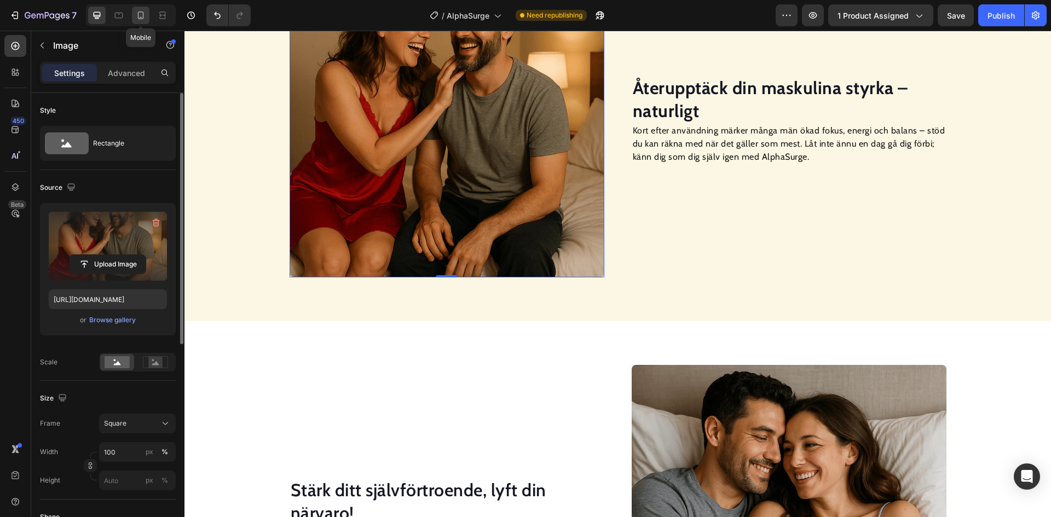
click at [135, 16] on icon at bounding box center [140, 15] width 11 height 11
type input "[URL][DOMAIN_NAME]"
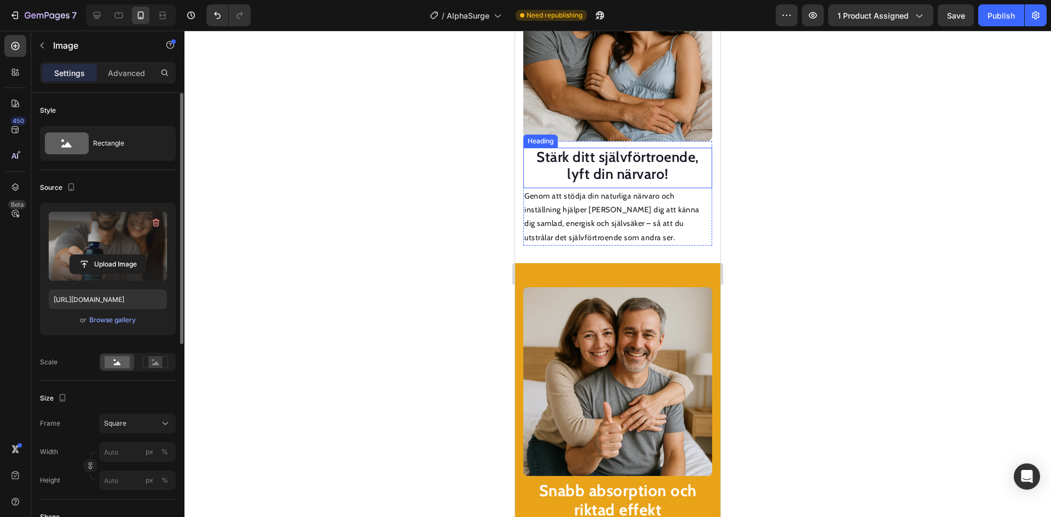
scroll to position [1685, 0]
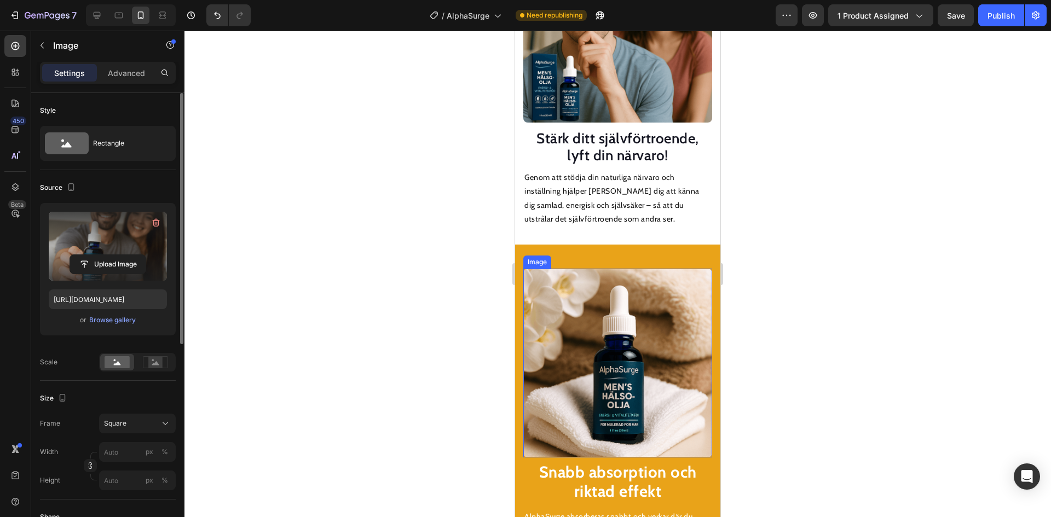
click at [603, 312] on img at bounding box center [617, 363] width 189 height 189
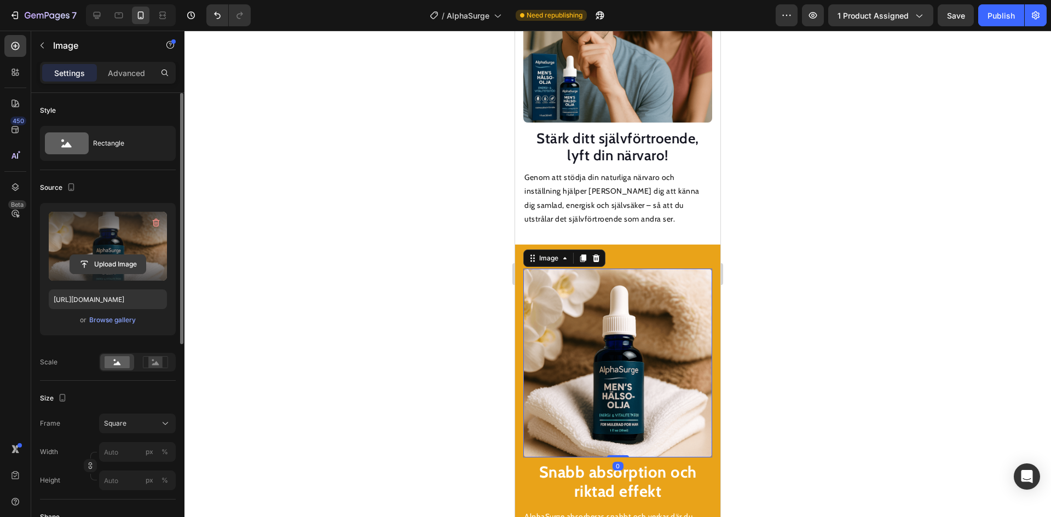
click at [127, 265] on input "file" at bounding box center [108, 264] width 76 height 19
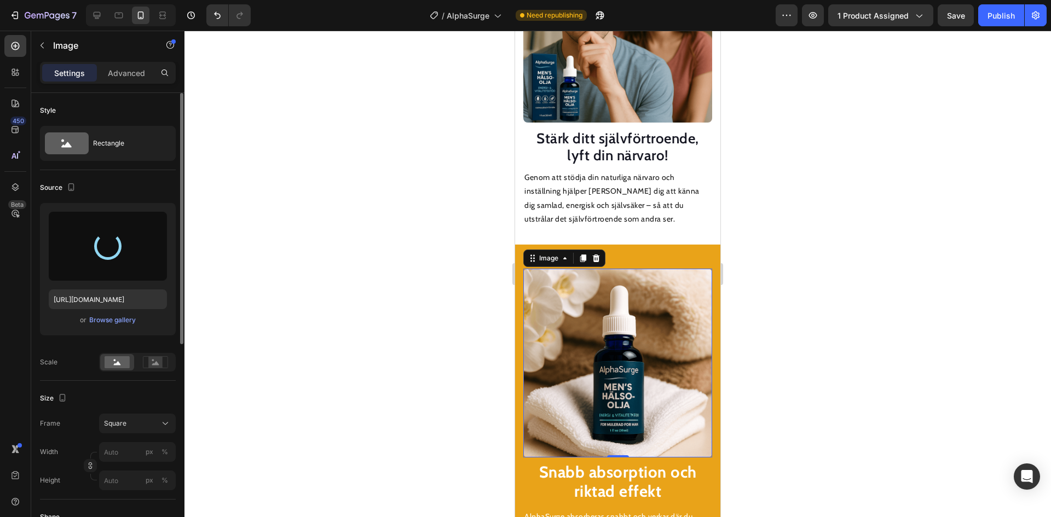
type input "[URL][DOMAIN_NAME]"
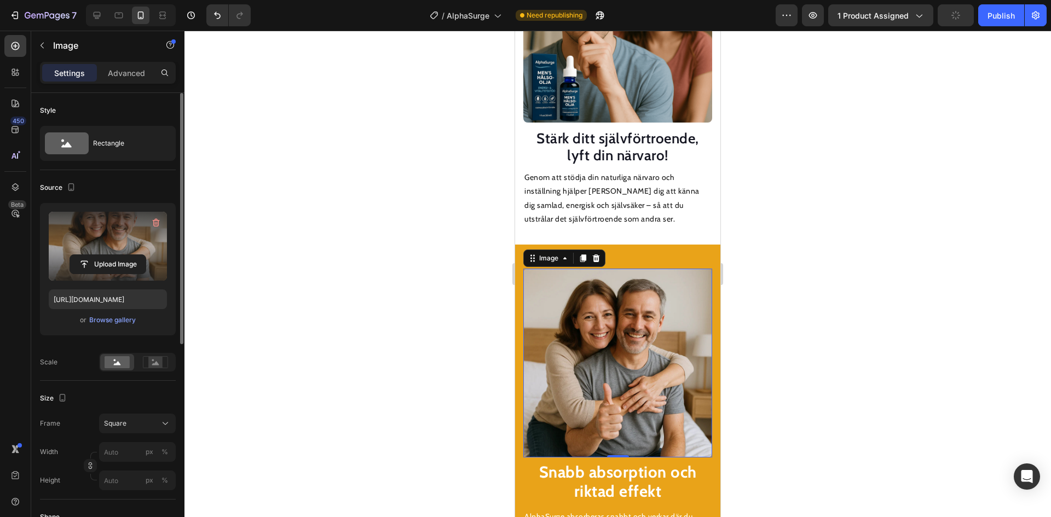
scroll to position [1575, 0]
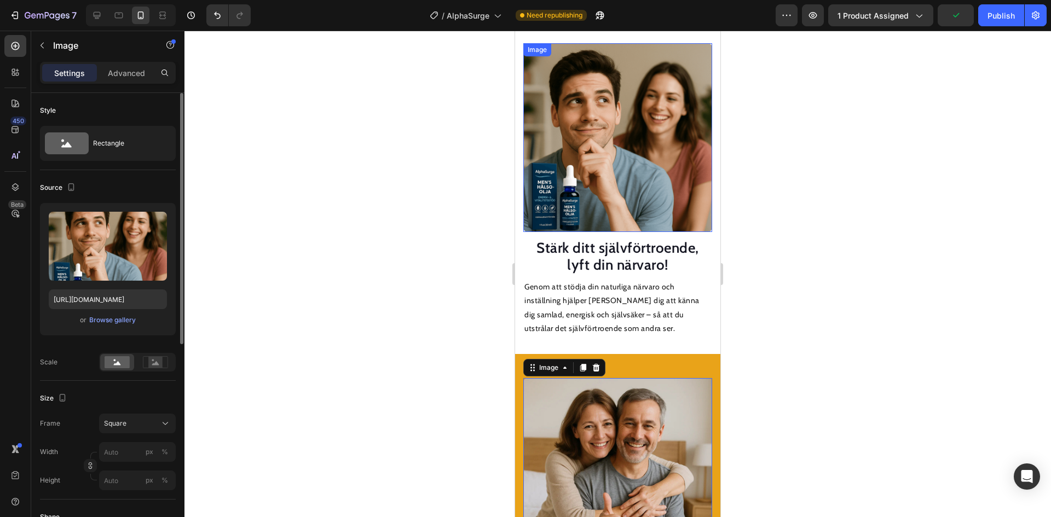
click at [622, 187] on img at bounding box center [617, 137] width 189 height 189
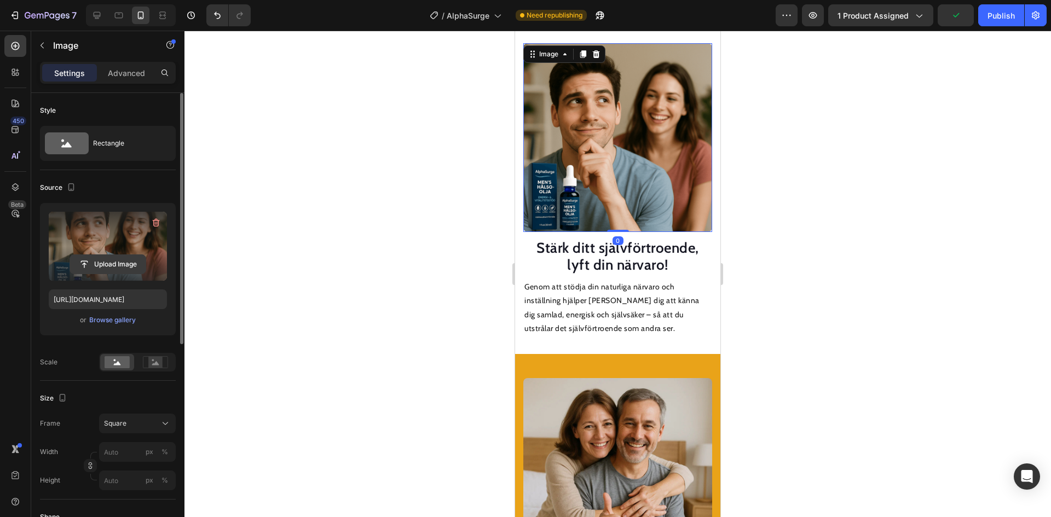
click at [137, 267] on input "file" at bounding box center [108, 264] width 76 height 19
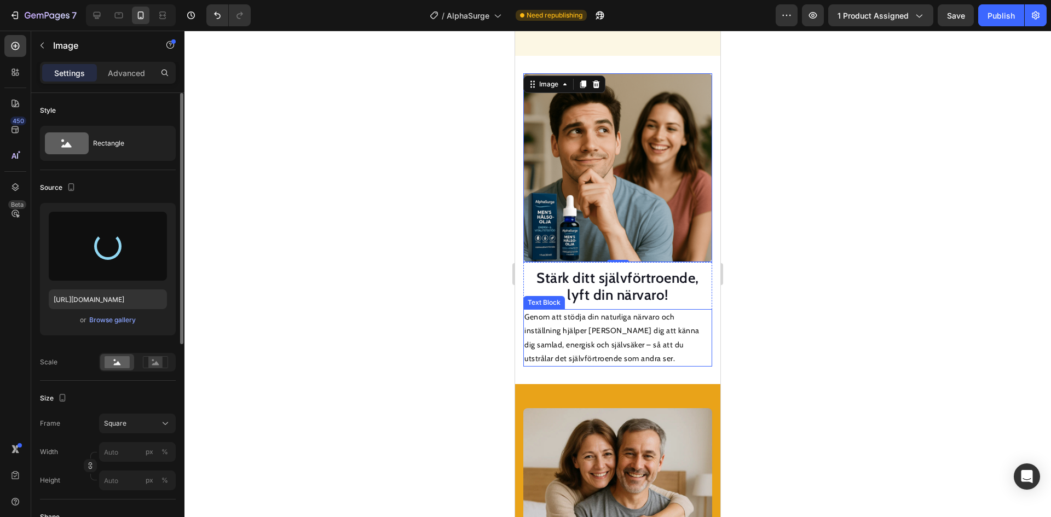
type input "[URL][DOMAIN_NAME]"
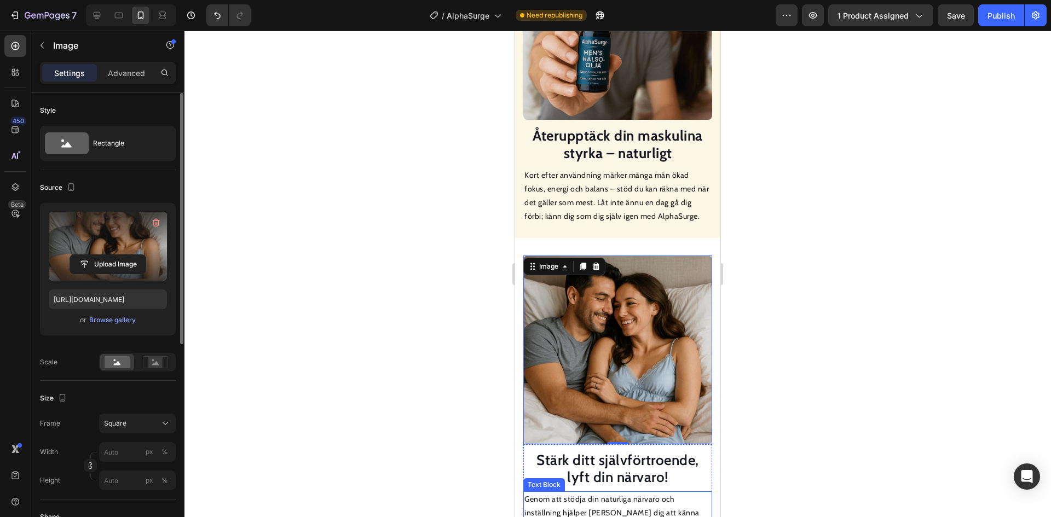
scroll to position [1356, 0]
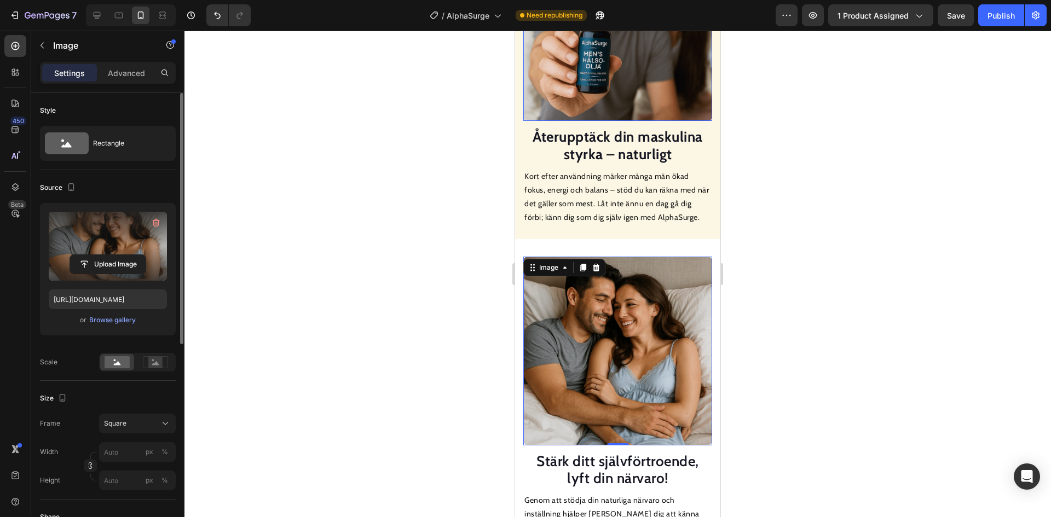
click at [581, 81] on img at bounding box center [617, 26] width 189 height 189
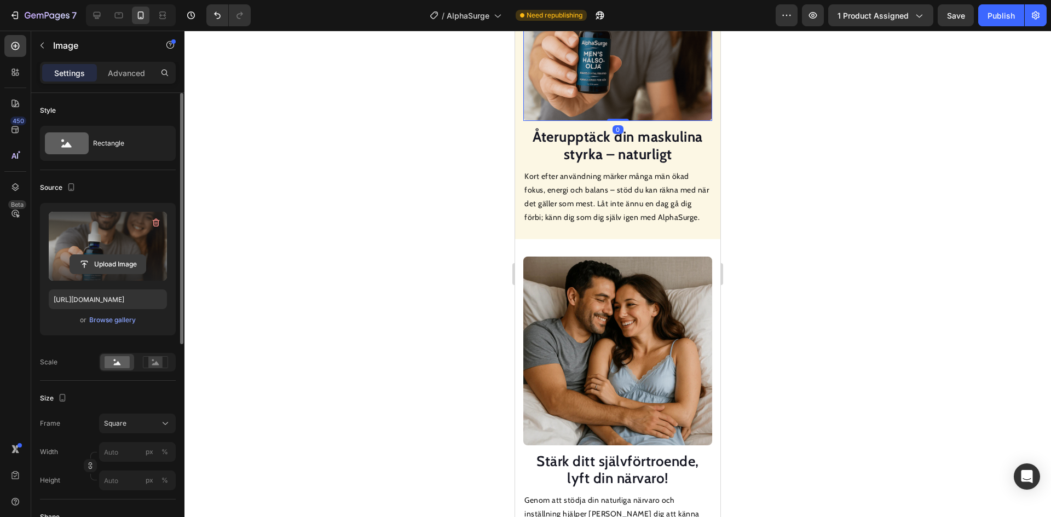
click at [111, 264] on input "file" at bounding box center [108, 264] width 76 height 19
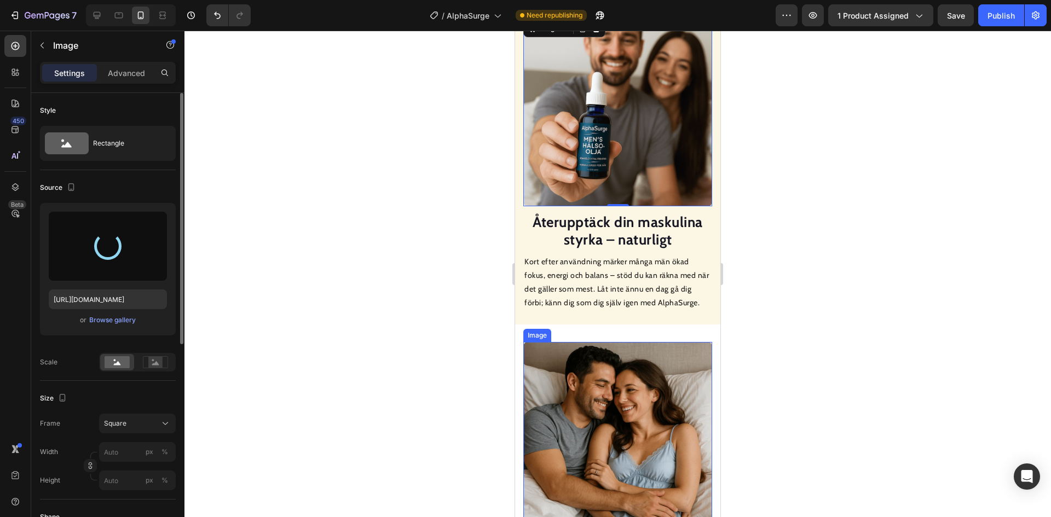
scroll to position [1247, 0]
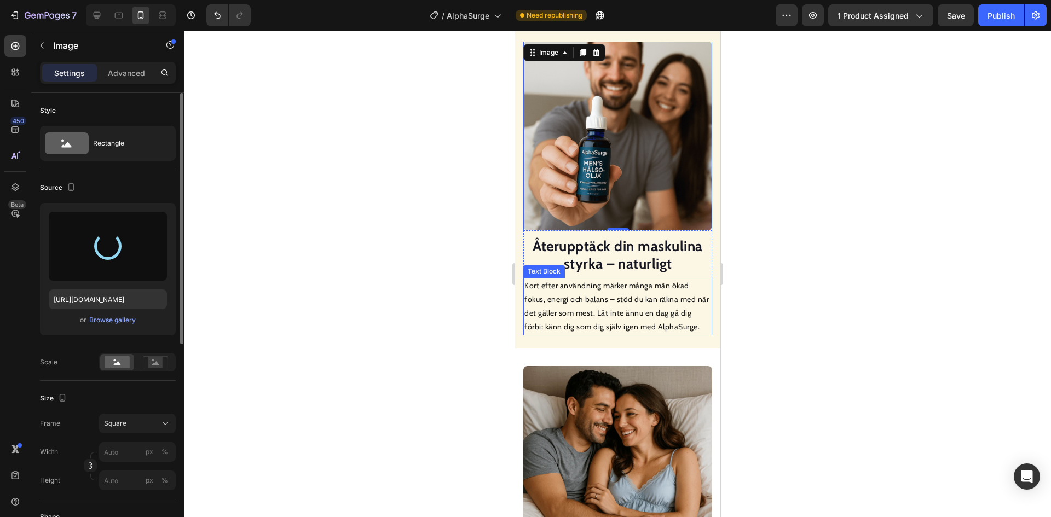
type input "[URL][DOMAIN_NAME]"
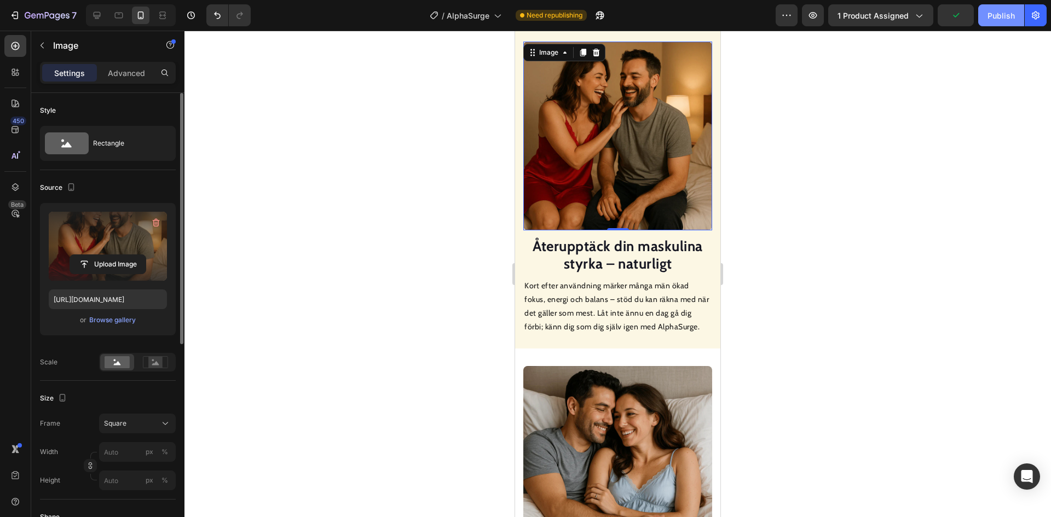
click at [1005, 16] on div "Publish" at bounding box center [1000, 15] width 27 height 11
